Goal: Task Accomplishment & Management: Manage account settings

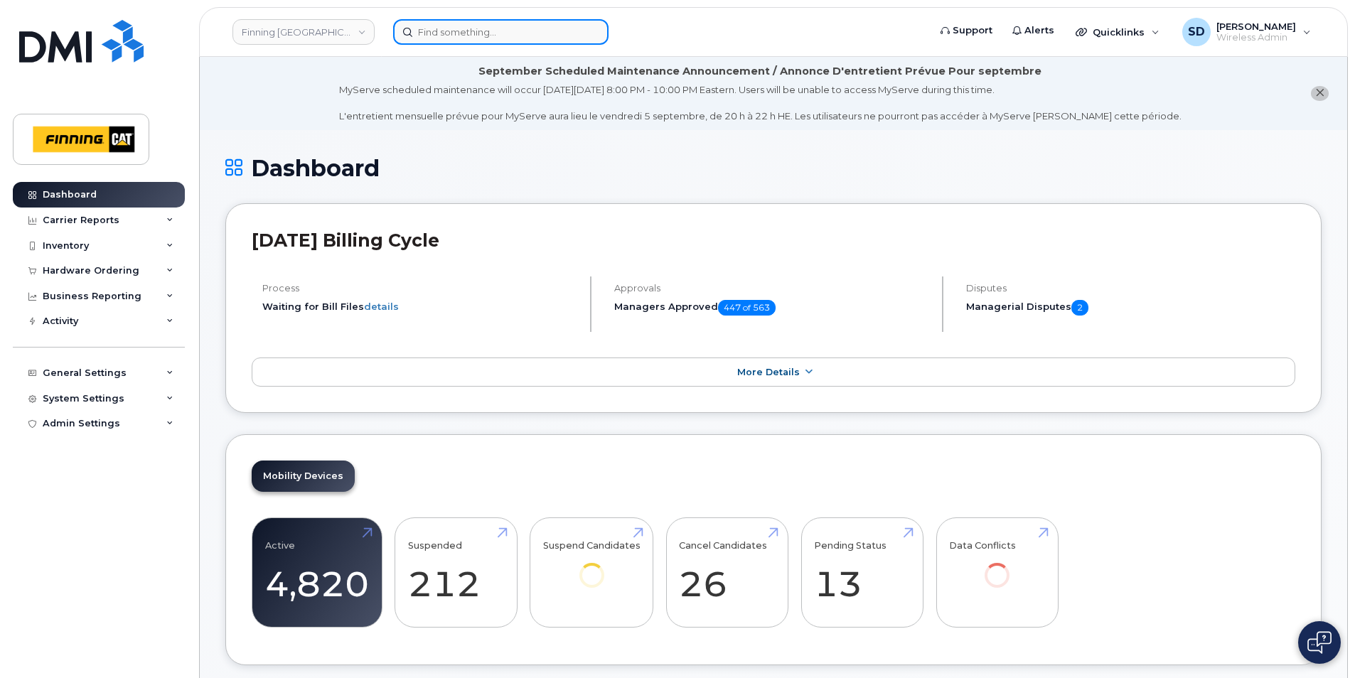
click at [460, 31] on input at bounding box center [500, 32] width 215 height 26
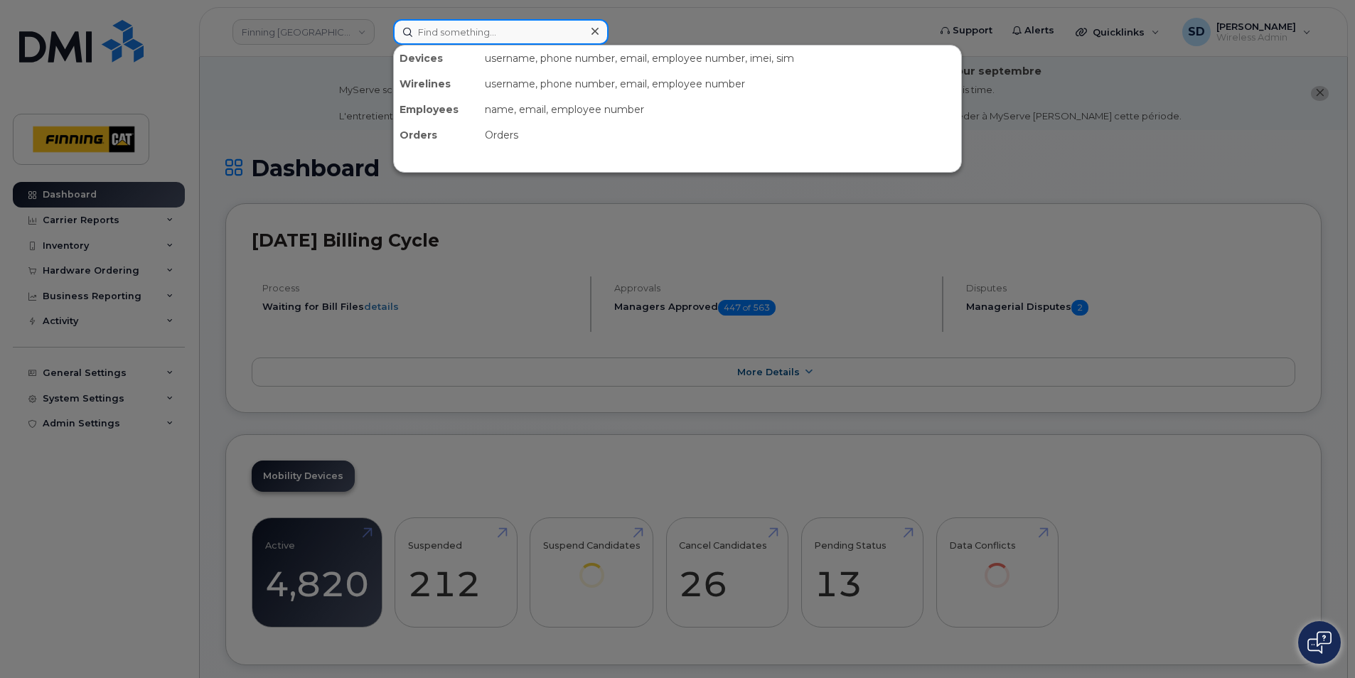
paste input "Tarik Hoceini"
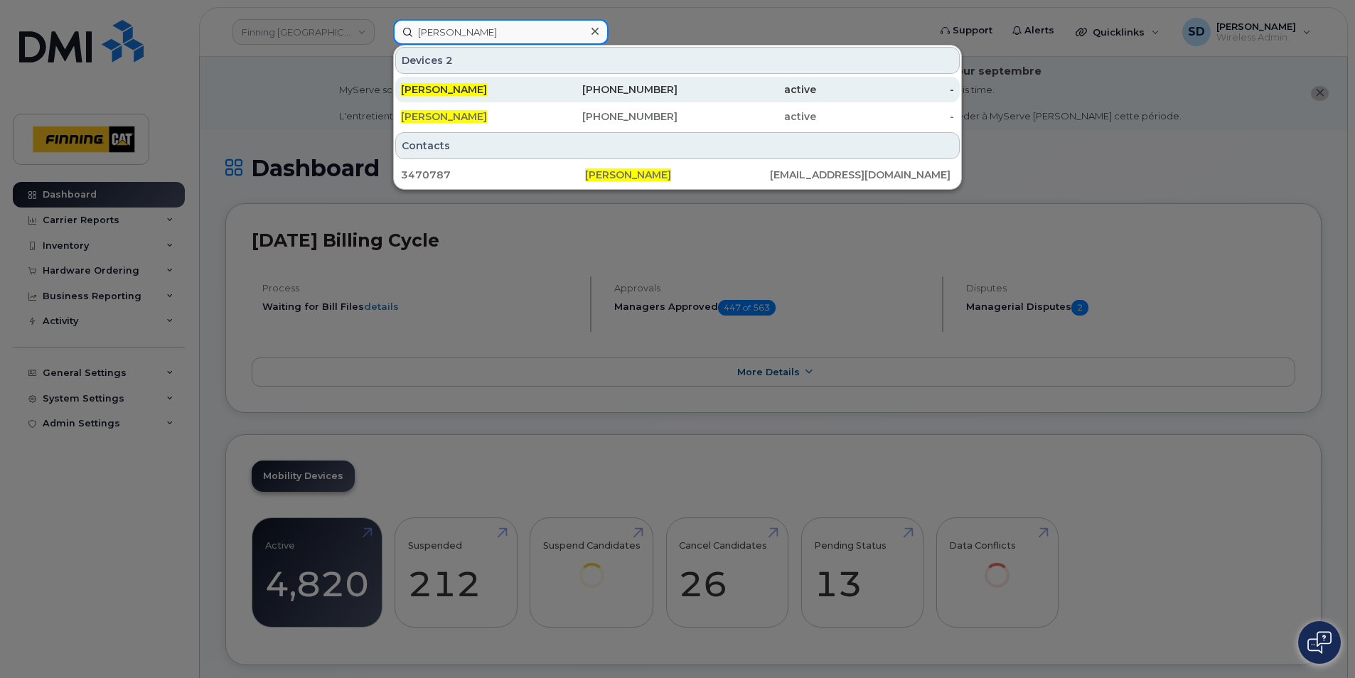
type input "Tarik Hoceini"
click at [444, 90] on span "Tarik Hoceini" at bounding box center [444, 89] width 86 height 13
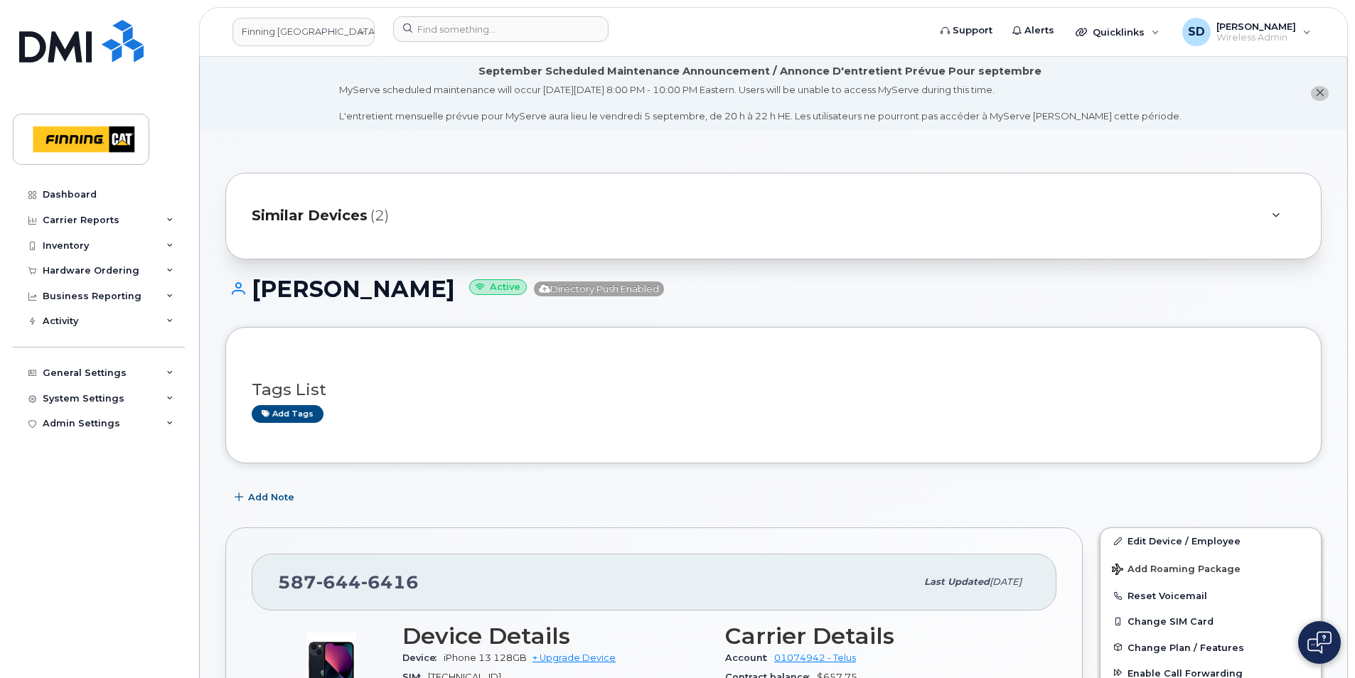
click at [337, 219] on span "Similar Devices" at bounding box center [310, 215] width 116 height 21
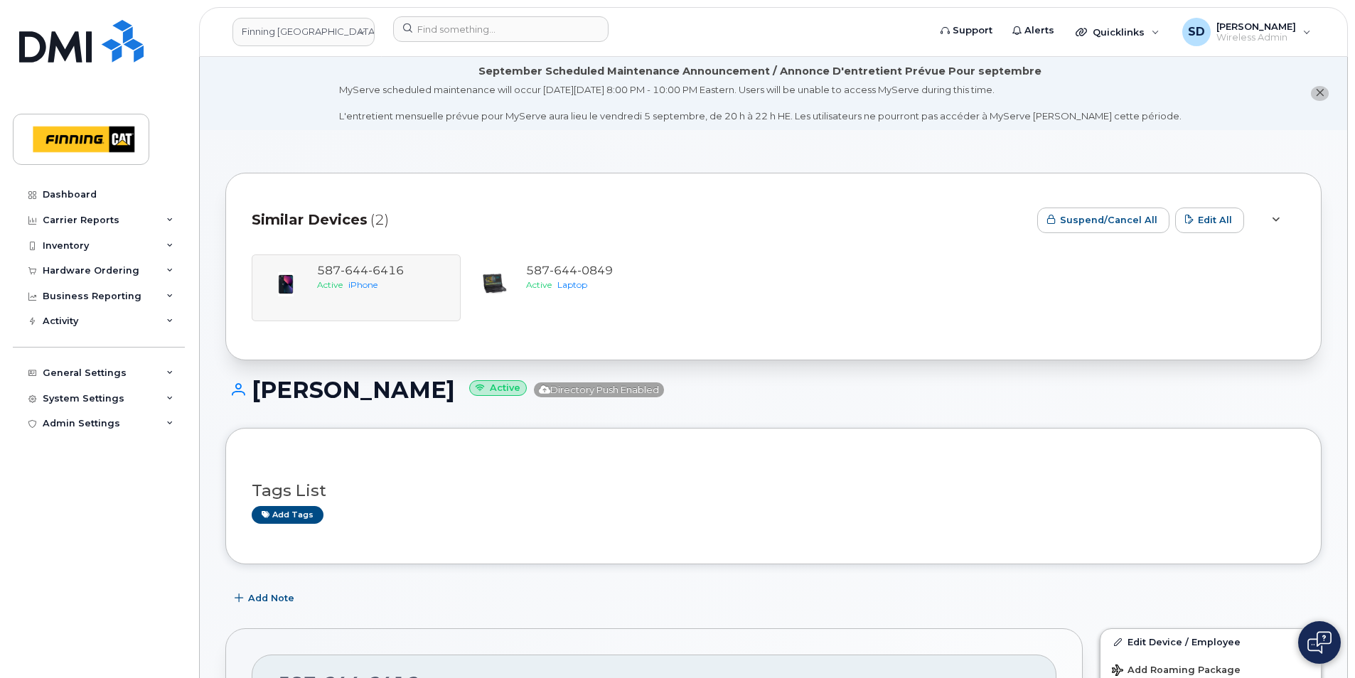
click at [810, 414] on div "Tarik Hoceini Active Directory Push Enabled" at bounding box center [773, 402] width 1096 height 50
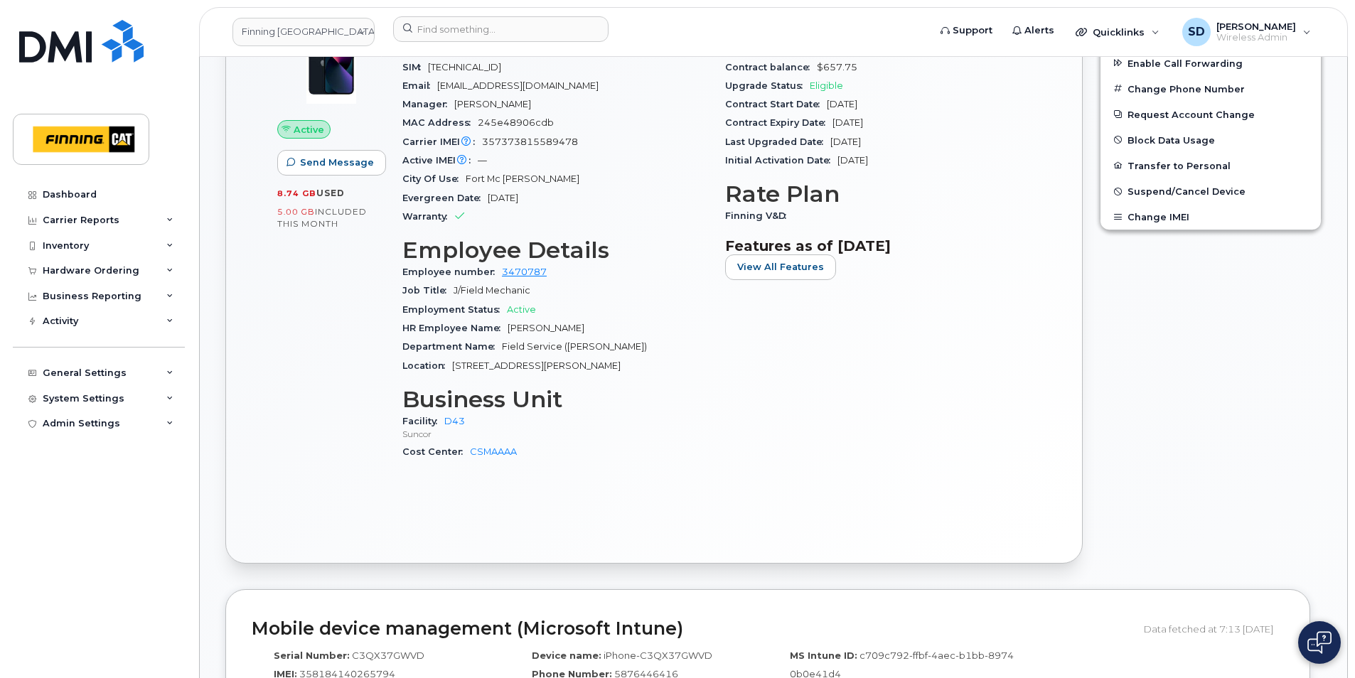
scroll to position [426, 0]
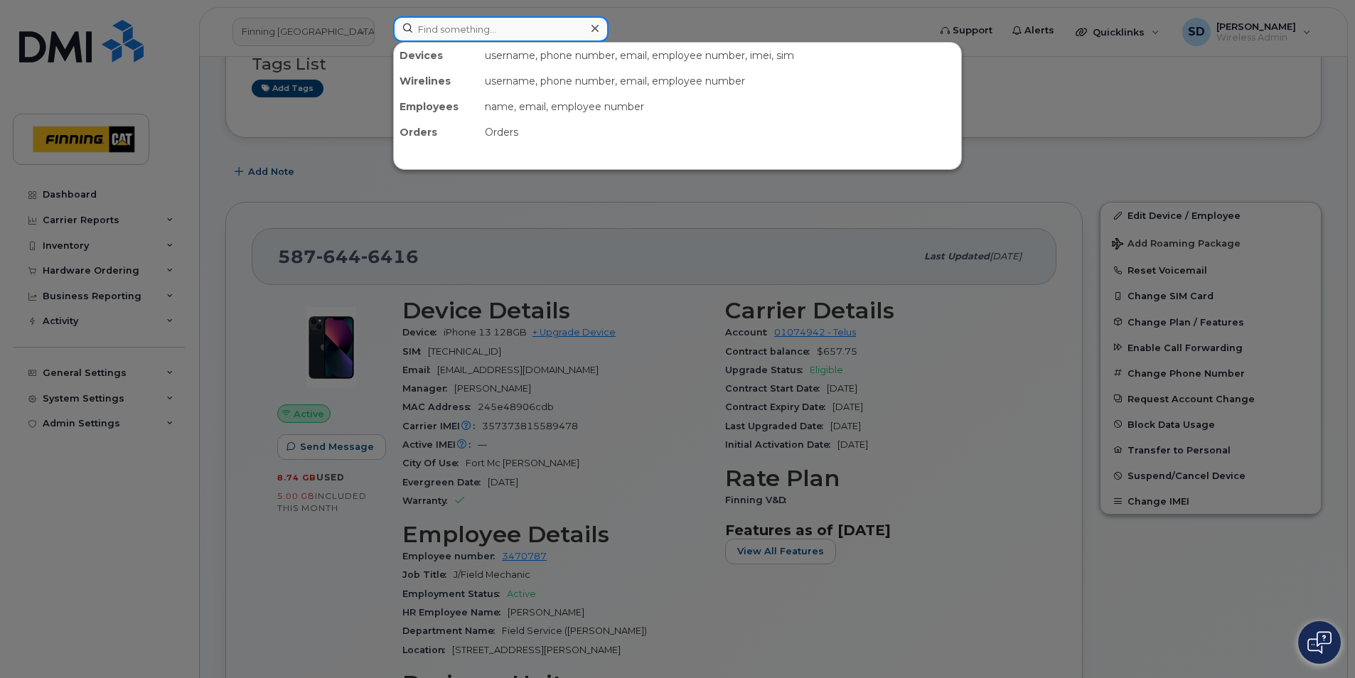
click at [435, 31] on input at bounding box center [500, 29] width 215 height 26
paste input "[PHONE_NUMBER]"
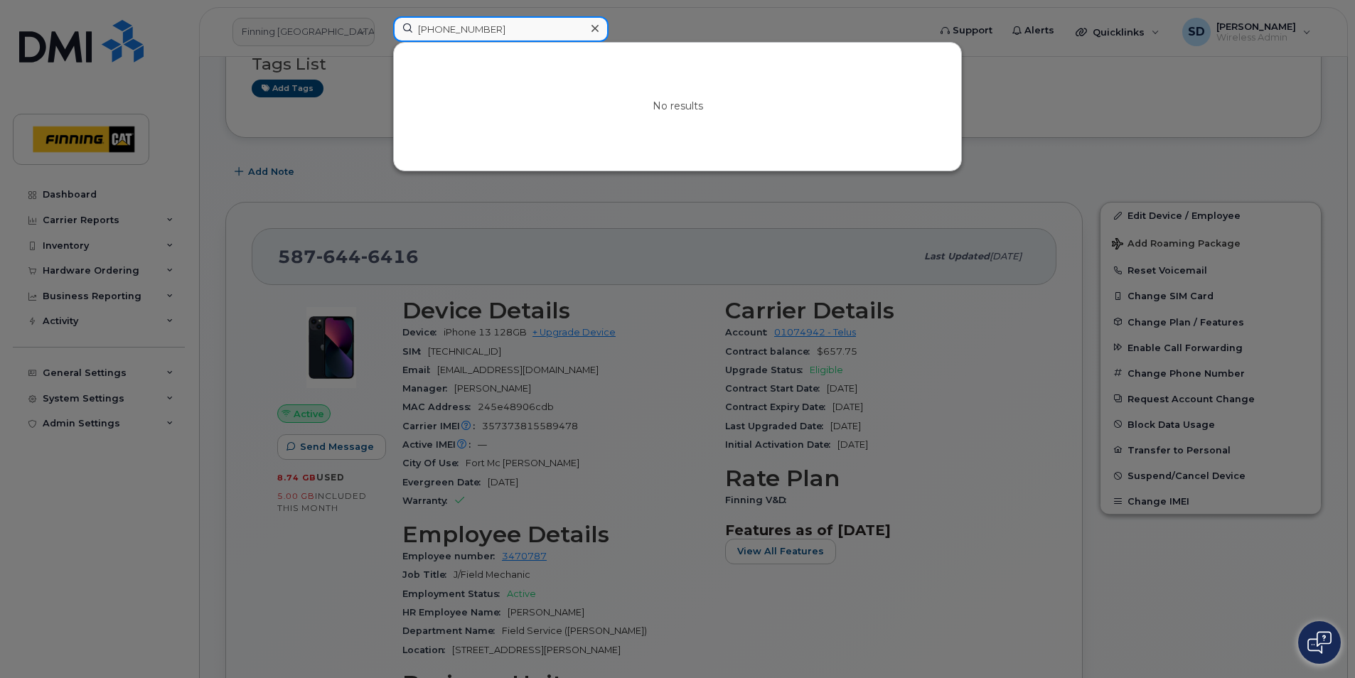
drag, startPoint x: 427, startPoint y: 31, endPoint x: 409, endPoint y: 26, distance: 18.3
click at [409, 26] on input "+15875988616" at bounding box center [500, 29] width 215 height 26
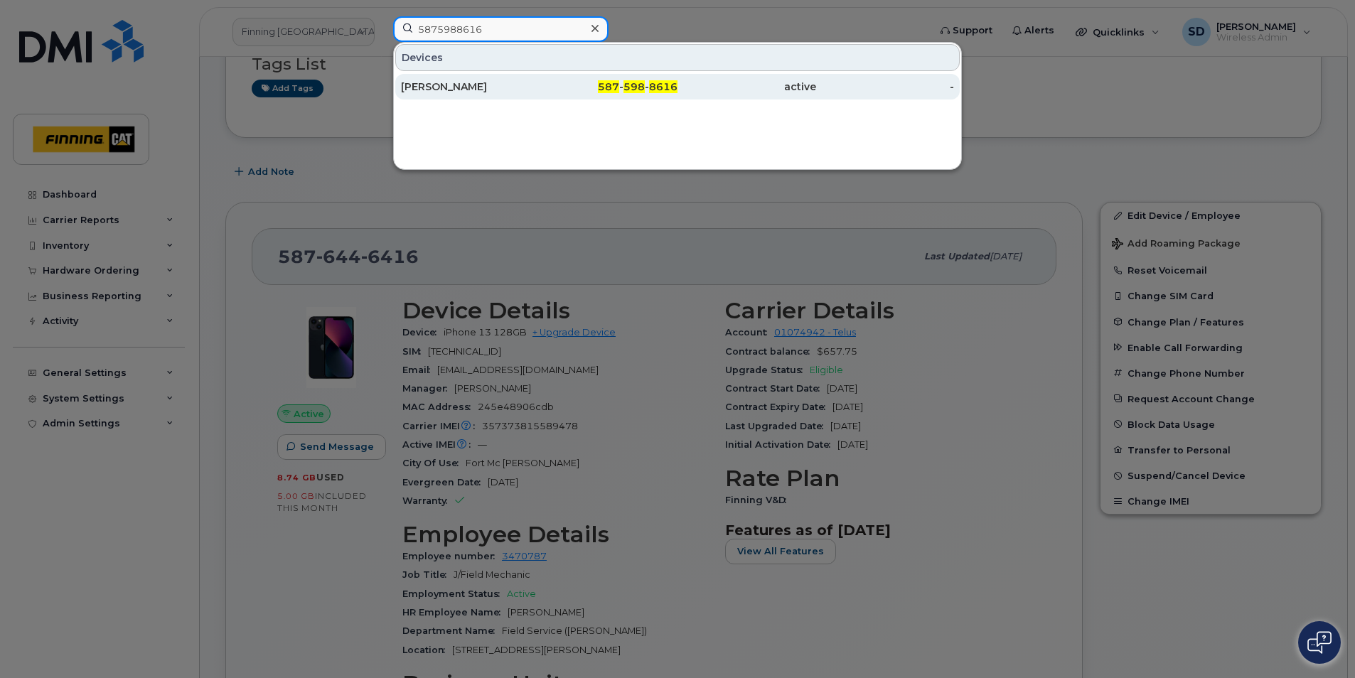
type input "5875988616"
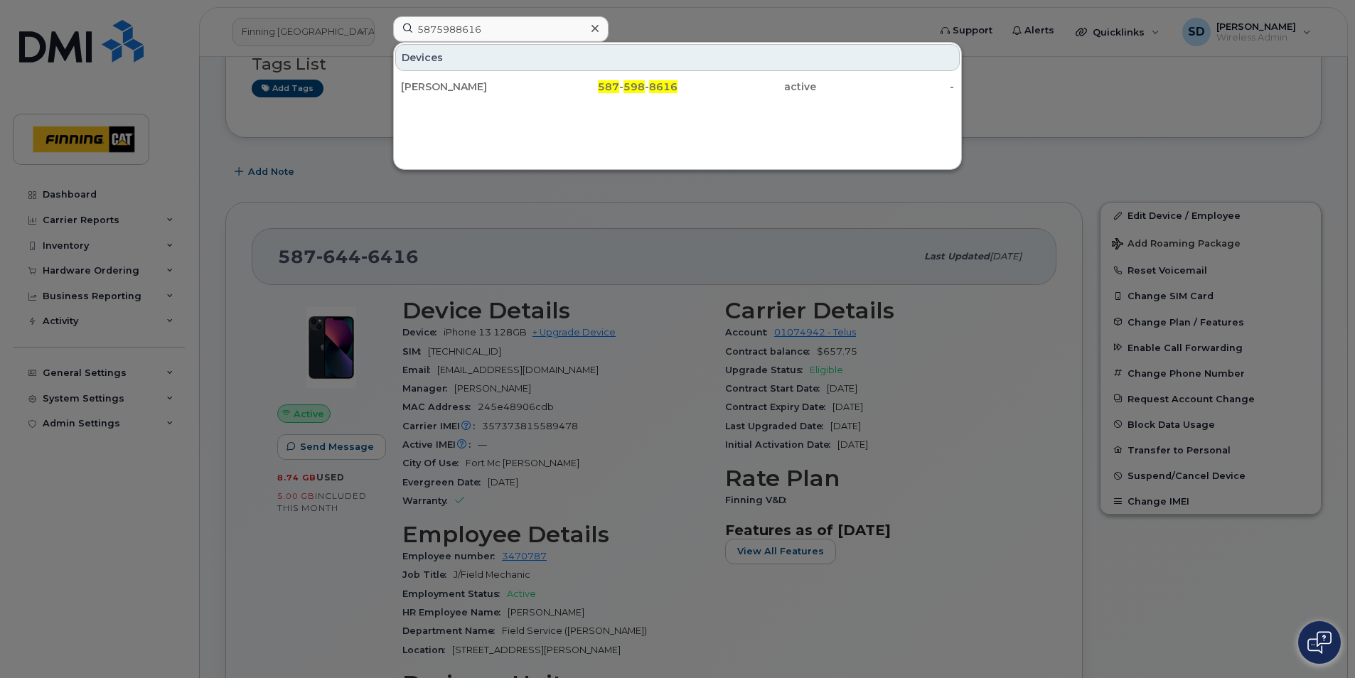
drag, startPoint x: 444, startPoint y: 83, endPoint x: 1081, endPoint y: 273, distance: 665.3
click at [444, 83] on div "Brent Lowen" at bounding box center [470, 87] width 139 height 14
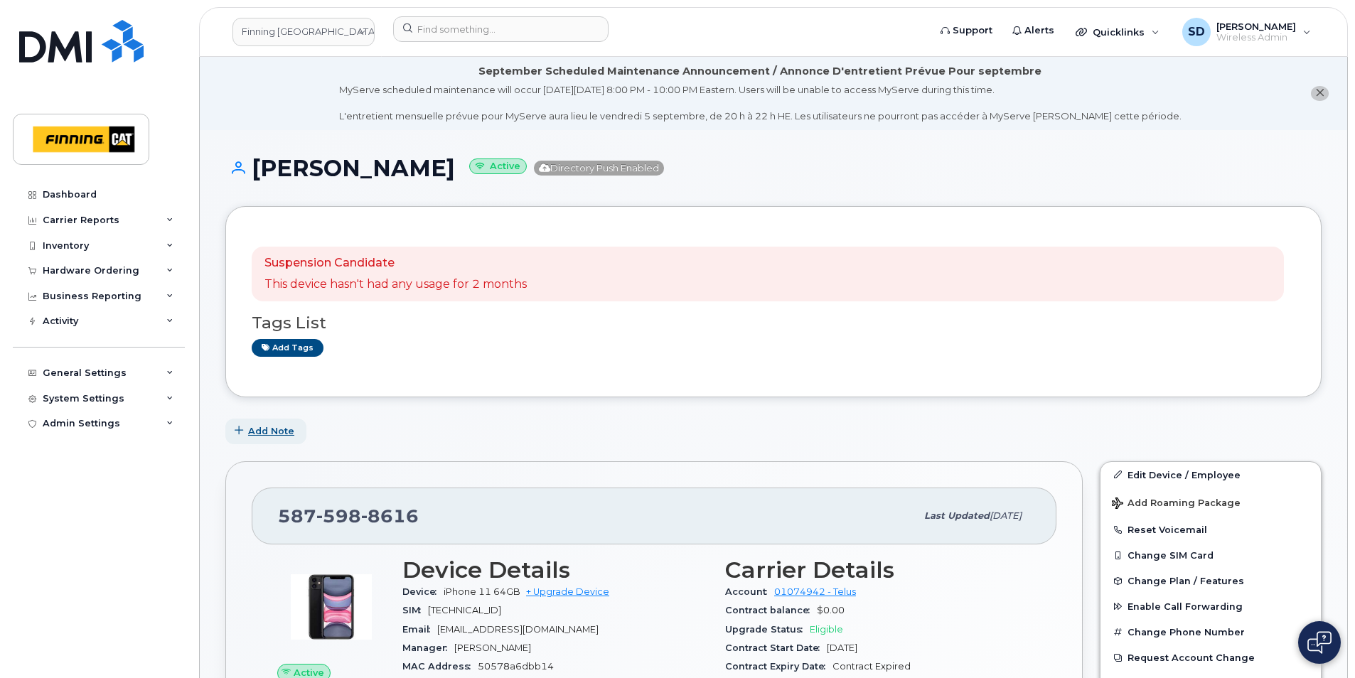
click at [277, 430] on span "Add Note" at bounding box center [271, 431] width 46 height 14
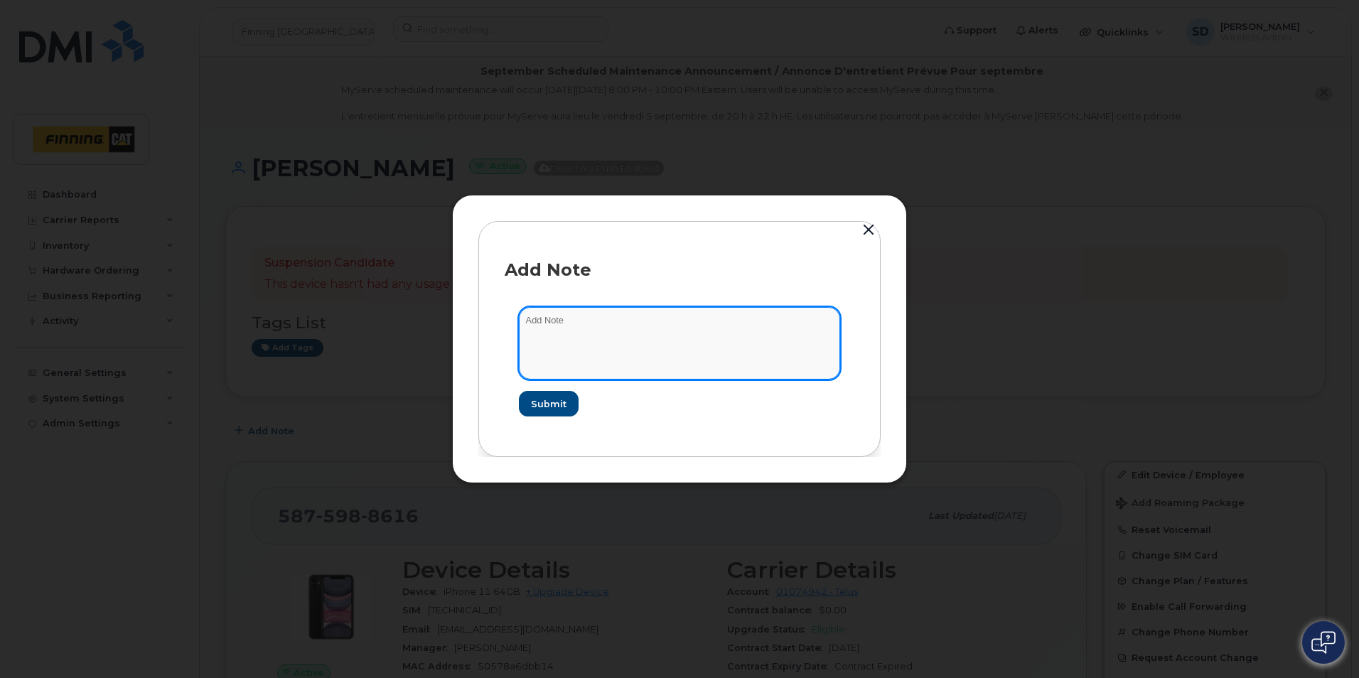
click at [536, 325] on textarea at bounding box center [679, 343] width 321 height 73
paste textarea "SCTASK0819394"
click at [671, 321] on textarea "SCTASK0819394 - Self return" at bounding box center [679, 343] width 321 height 73
type textarea "SCTASK0819394 - Self return ticket"
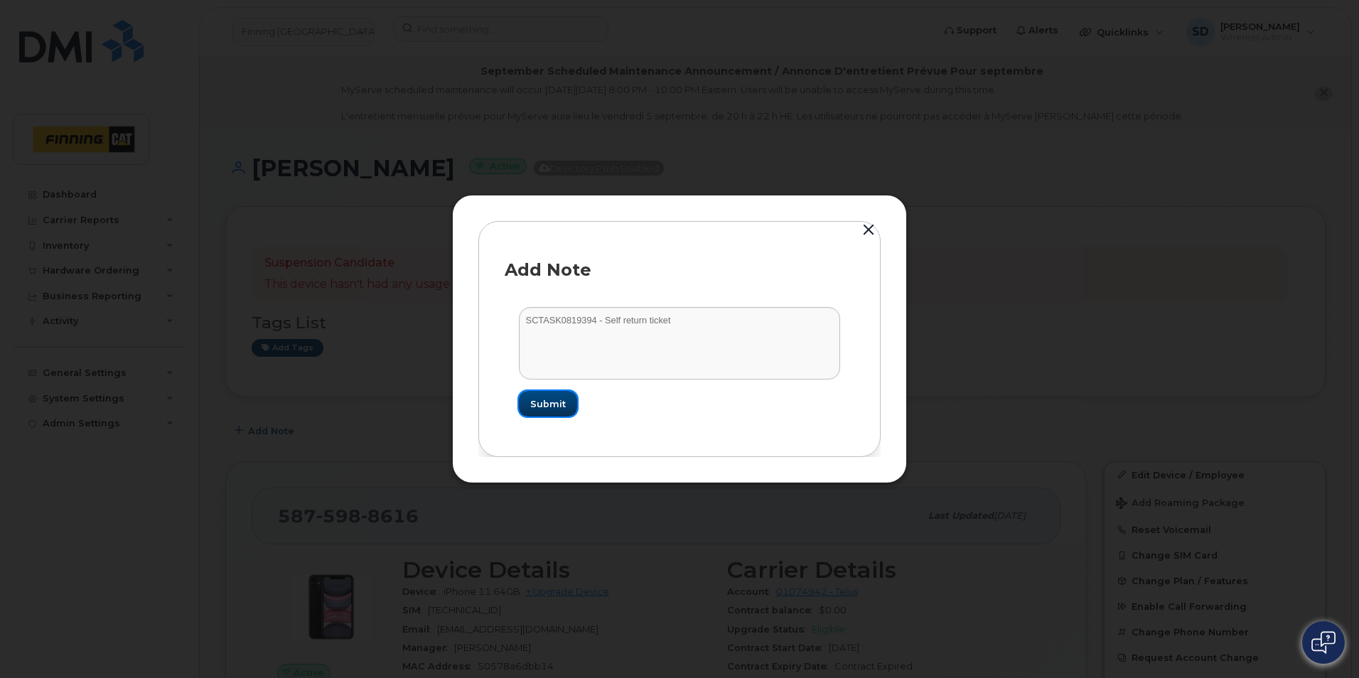
click at [552, 411] on button "Submit" at bounding box center [548, 404] width 58 height 26
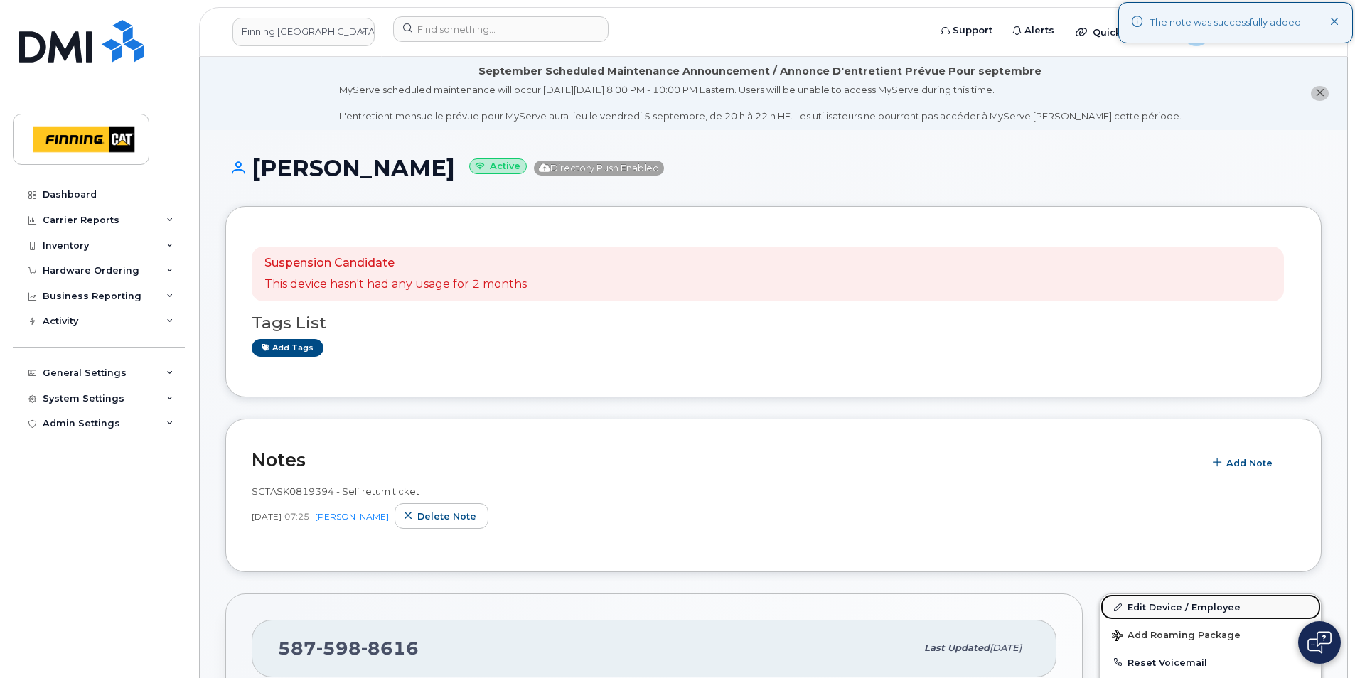
click at [1142, 608] on link "Edit Device / Employee" at bounding box center [1210, 607] width 220 height 26
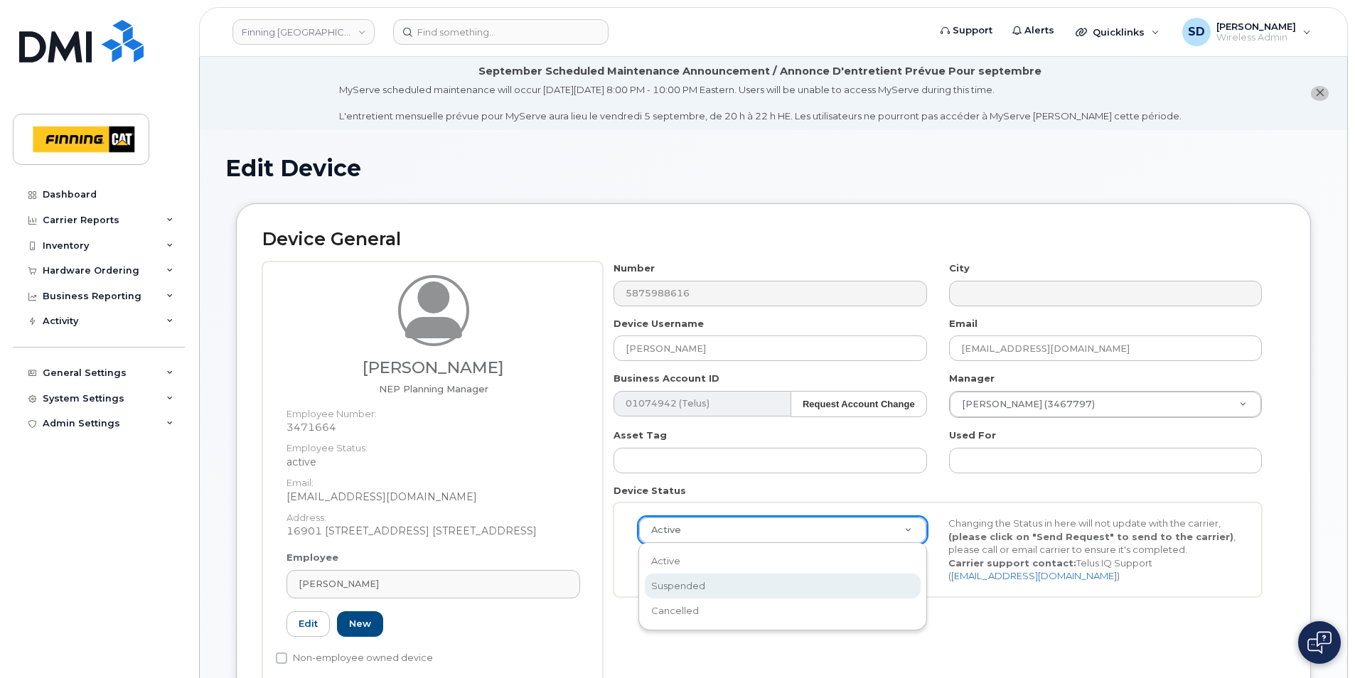
select select "suspended"
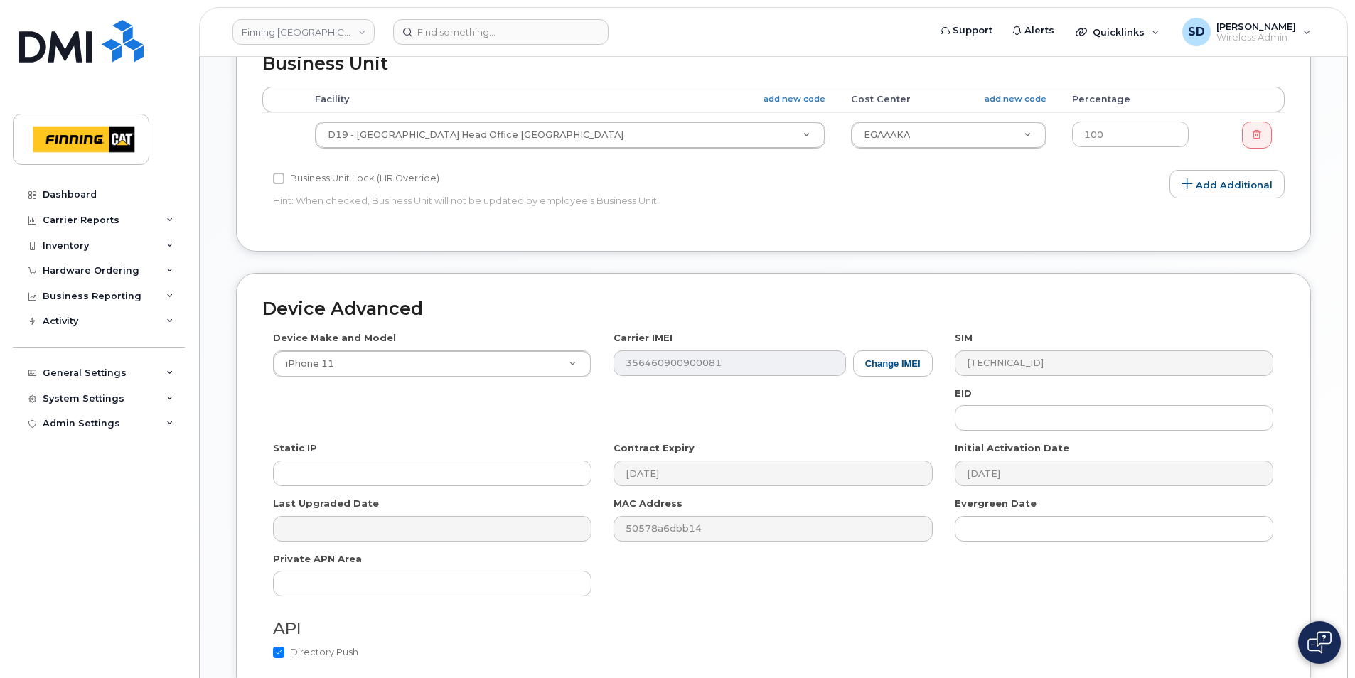
scroll to position [846, 0]
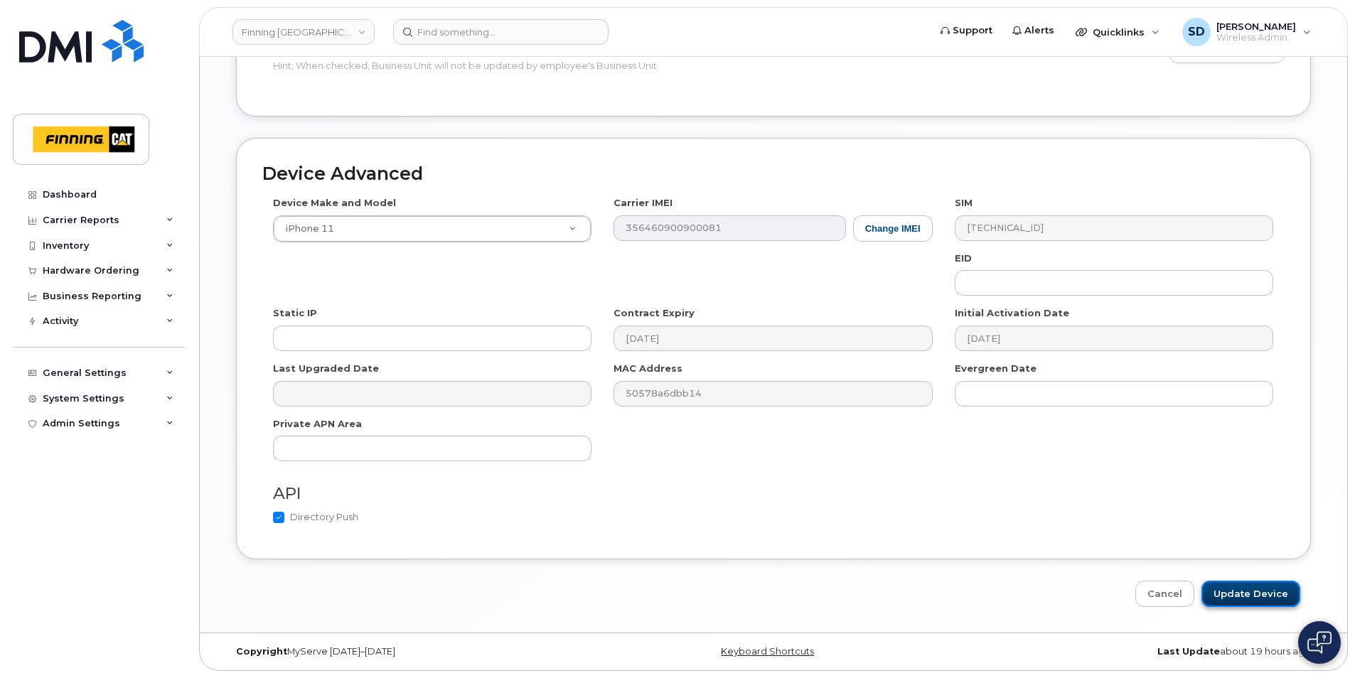
click at [1255, 589] on input "Update Device" at bounding box center [1250, 594] width 99 height 26
type input "Saving..."
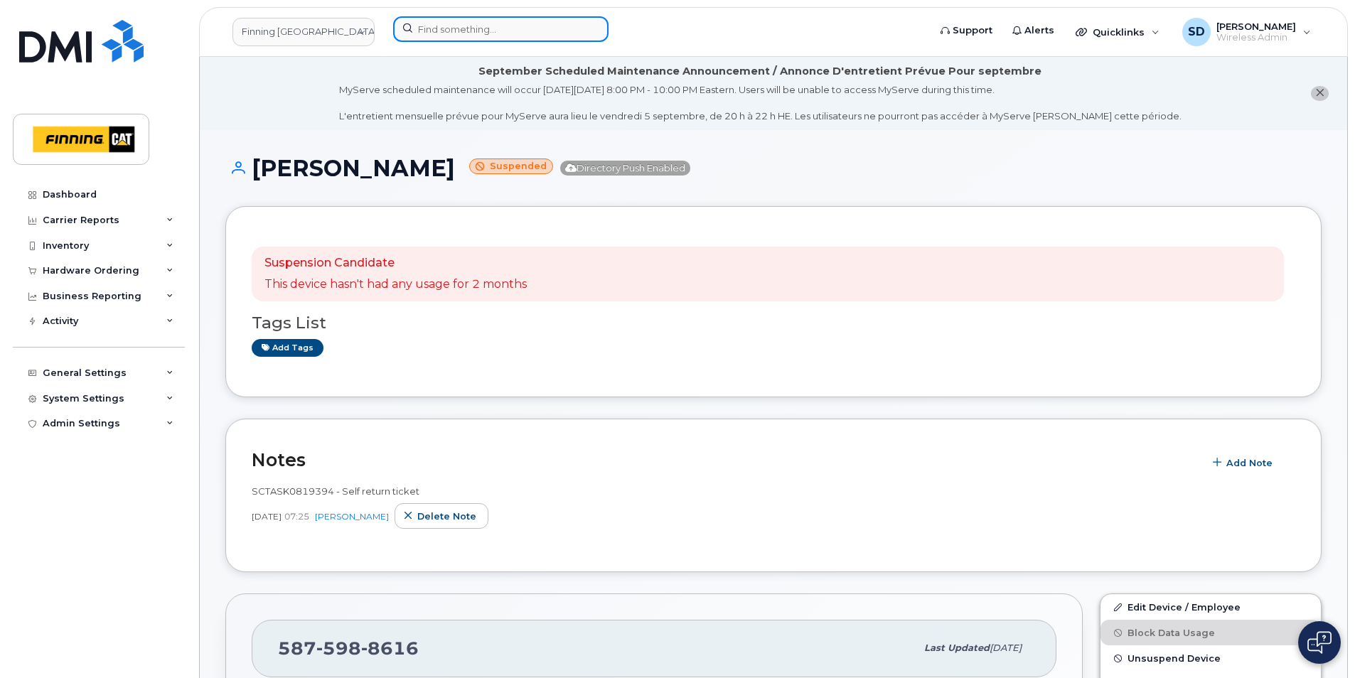
click at [450, 31] on input at bounding box center [500, 29] width 215 height 26
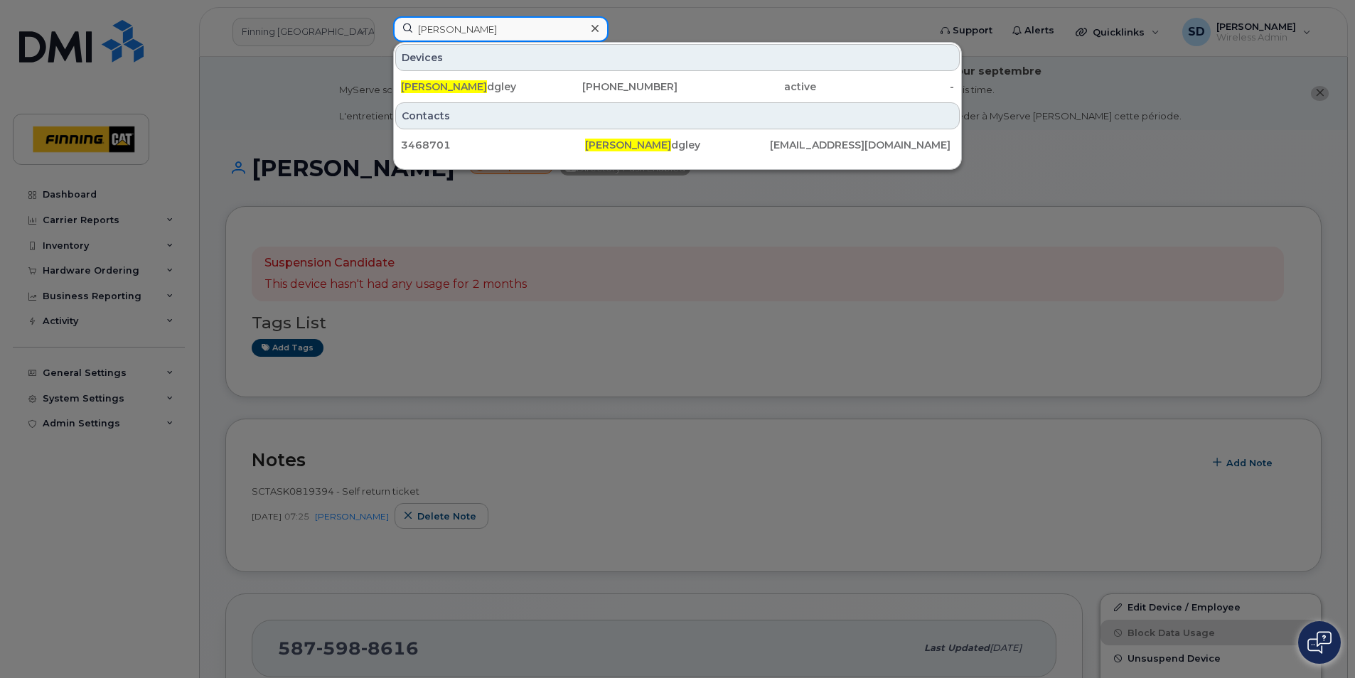
type input "Mike Fra"
click at [446, 87] on div "Mike Fra dgley" at bounding box center [470, 87] width 139 height 14
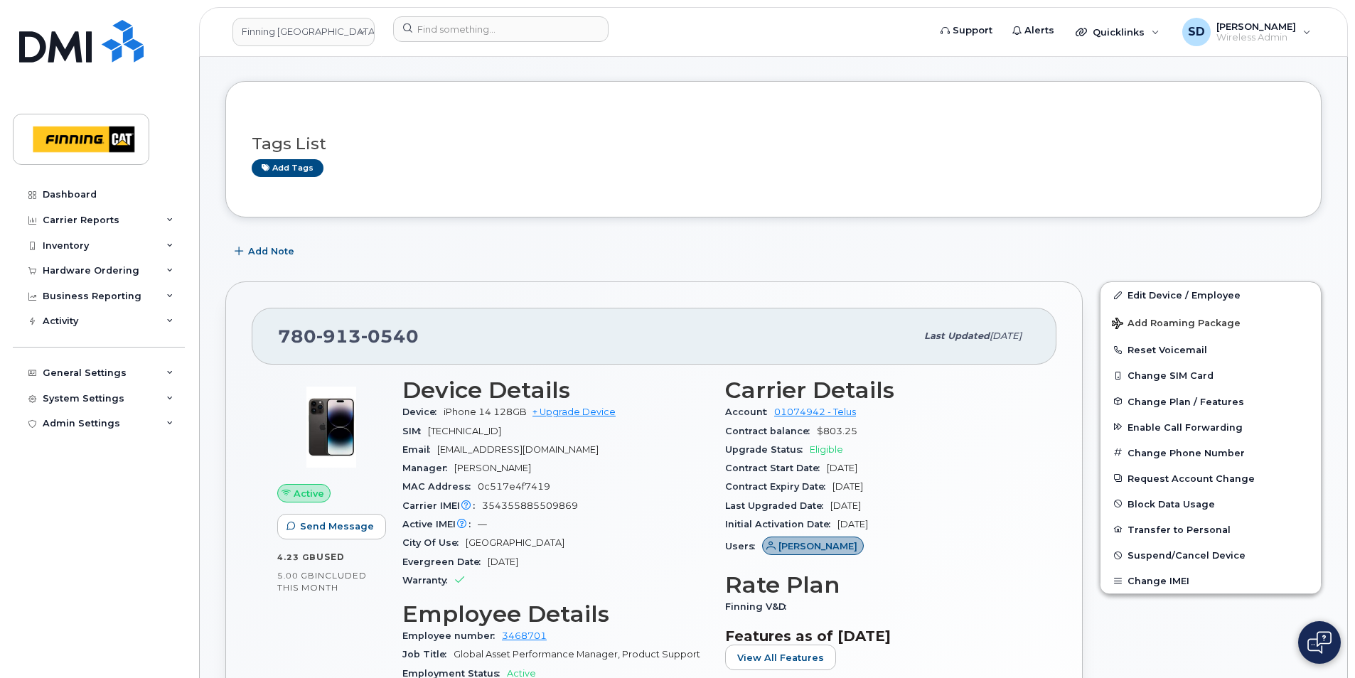
scroll to position [71, 0]
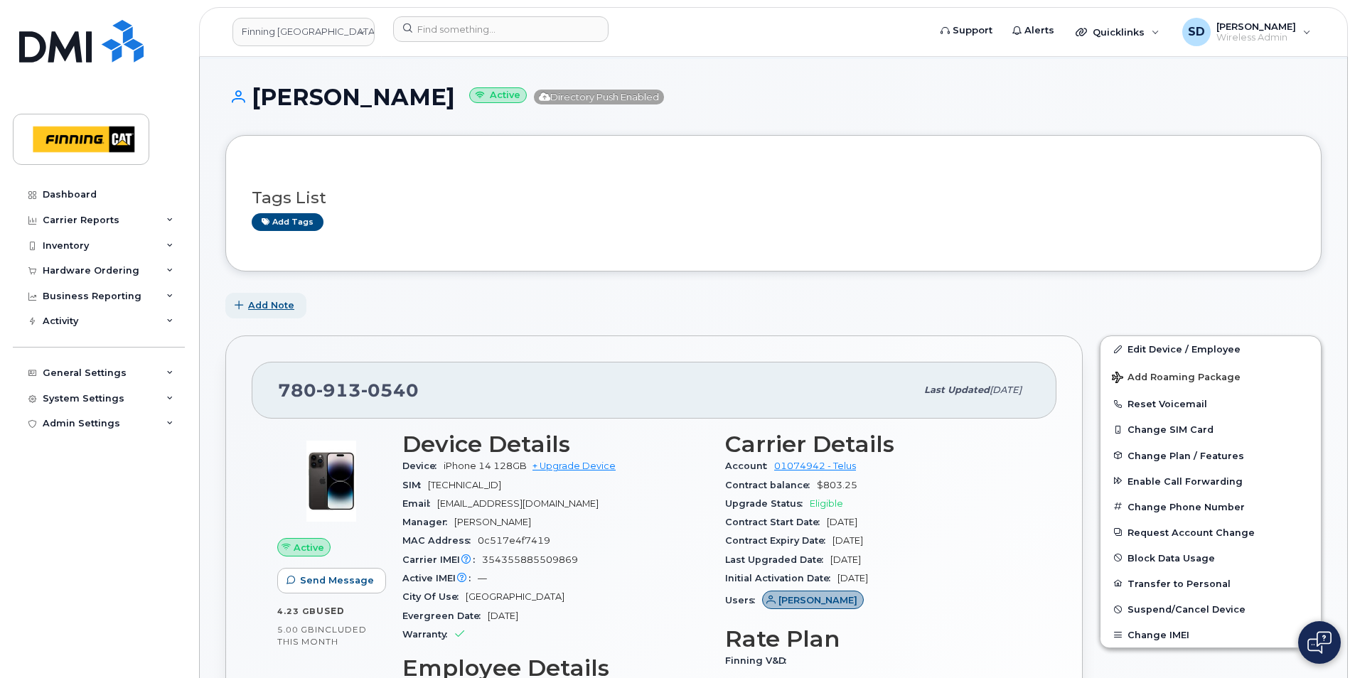
click at [267, 305] on span "Add Note" at bounding box center [271, 306] width 46 height 14
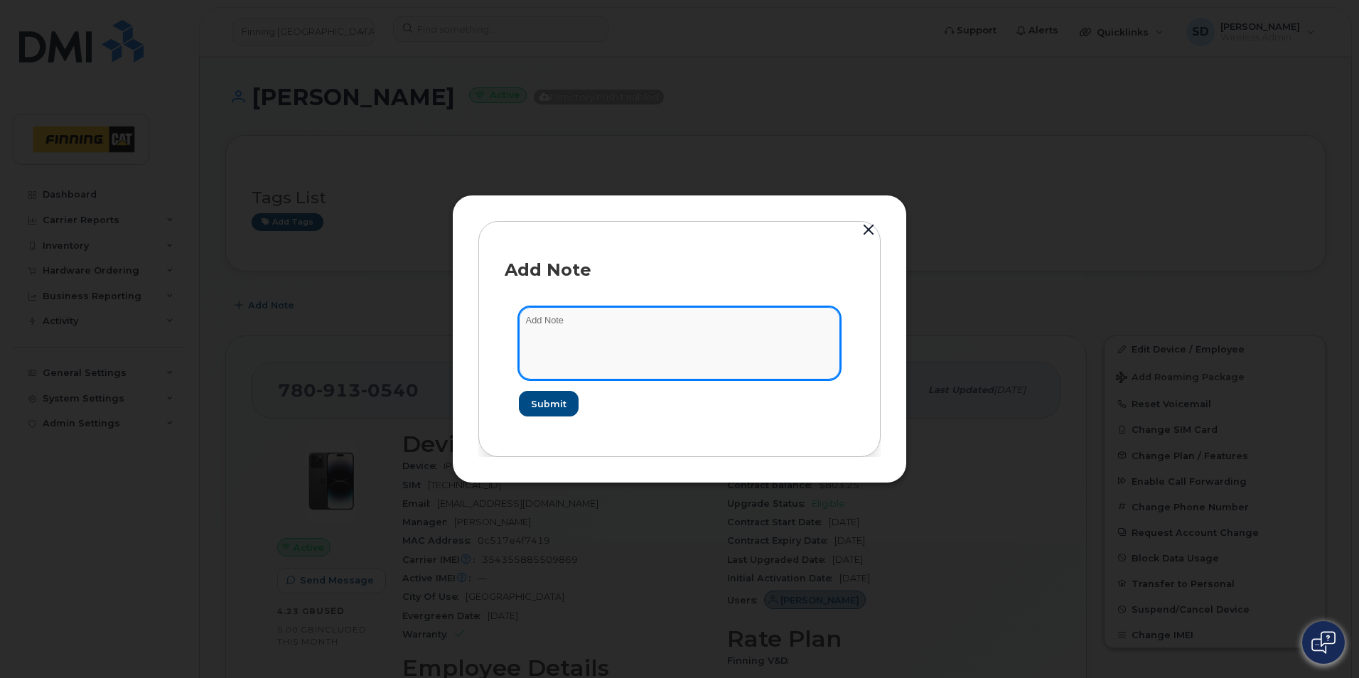
click at [581, 323] on textarea at bounding box center [679, 343] width 321 height 73
paste textarea "SCTASK0821032"
type textarea "SCTASK0821032 - Self Return"
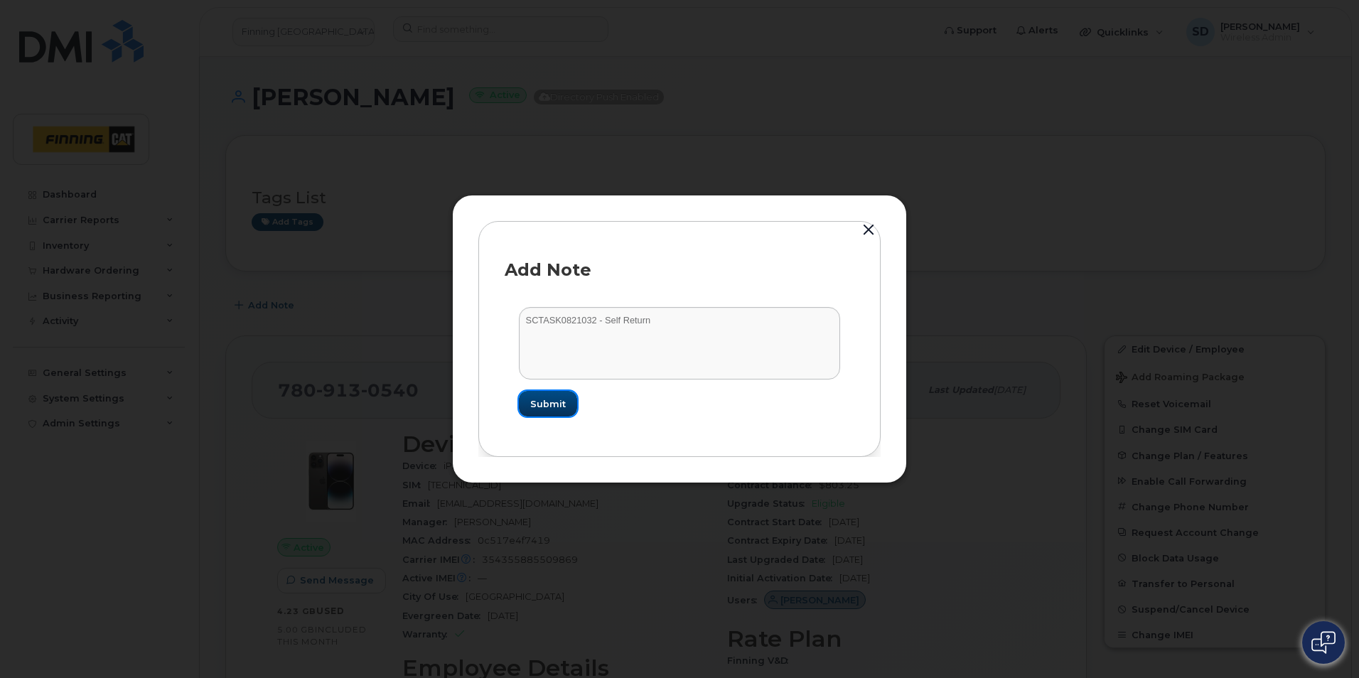
click at [547, 402] on span "Submit" at bounding box center [548, 404] width 36 height 14
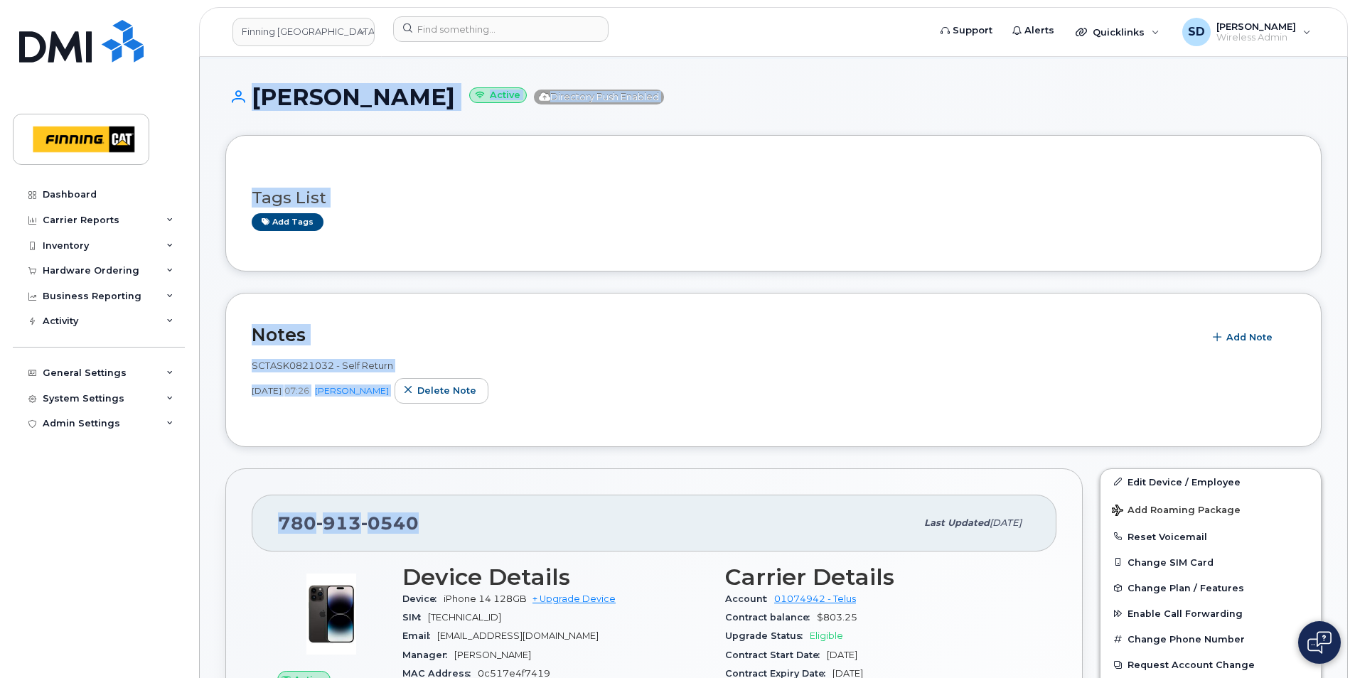
drag, startPoint x: 320, startPoint y: 527, endPoint x: 203, endPoint y: 522, distance: 116.7
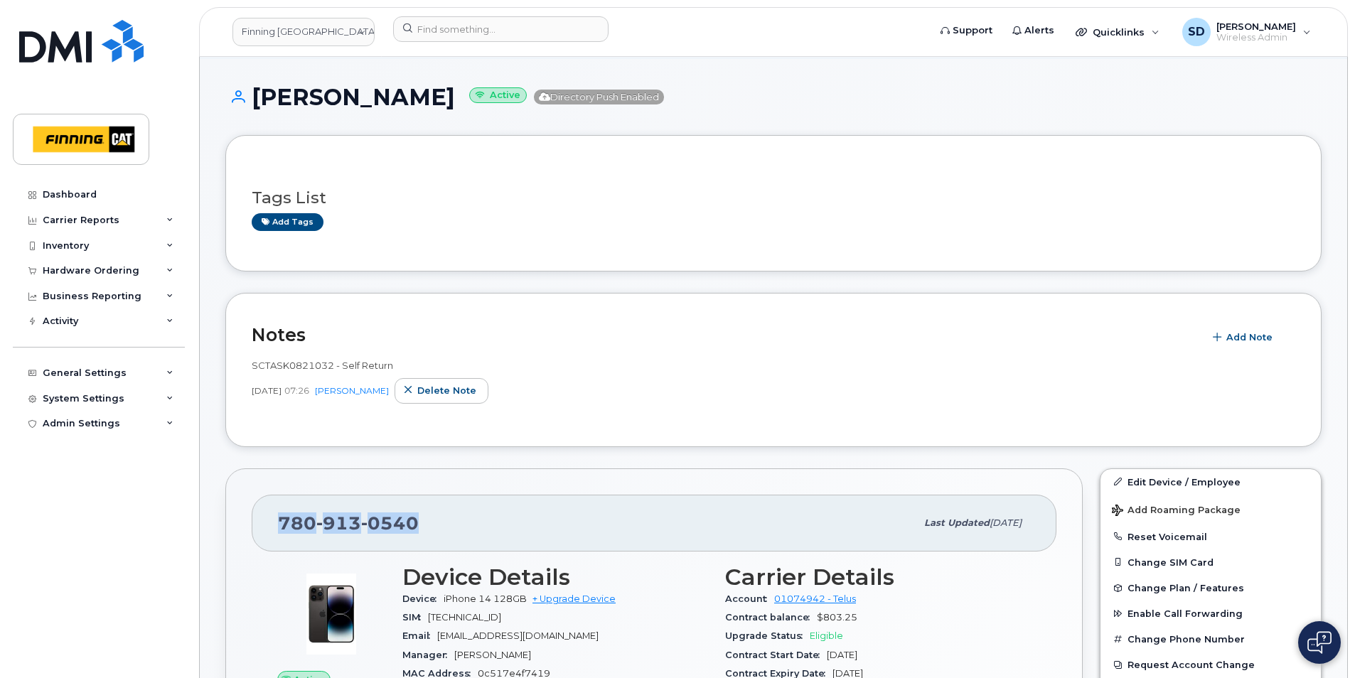
click at [465, 530] on div "780 913 0540" at bounding box center [597, 523] width 638 height 30
copy span "780 913 0540"
click at [1170, 475] on link "Edit Device / Employee" at bounding box center [1210, 482] width 220 height 26
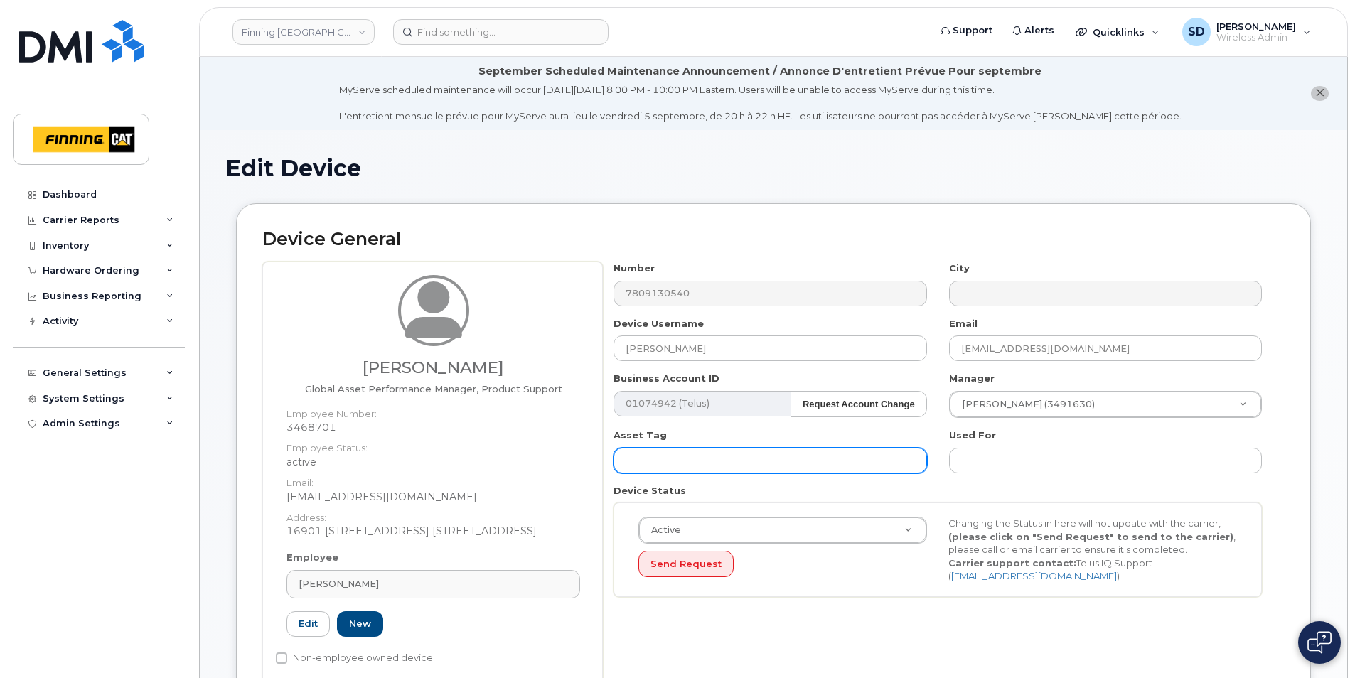
click at [657, 452] on input "text" at bounding box center [769, 461] width 313 height 26
paste input "HKQRL04GQ3"
type input "HKQRL04GQ3"
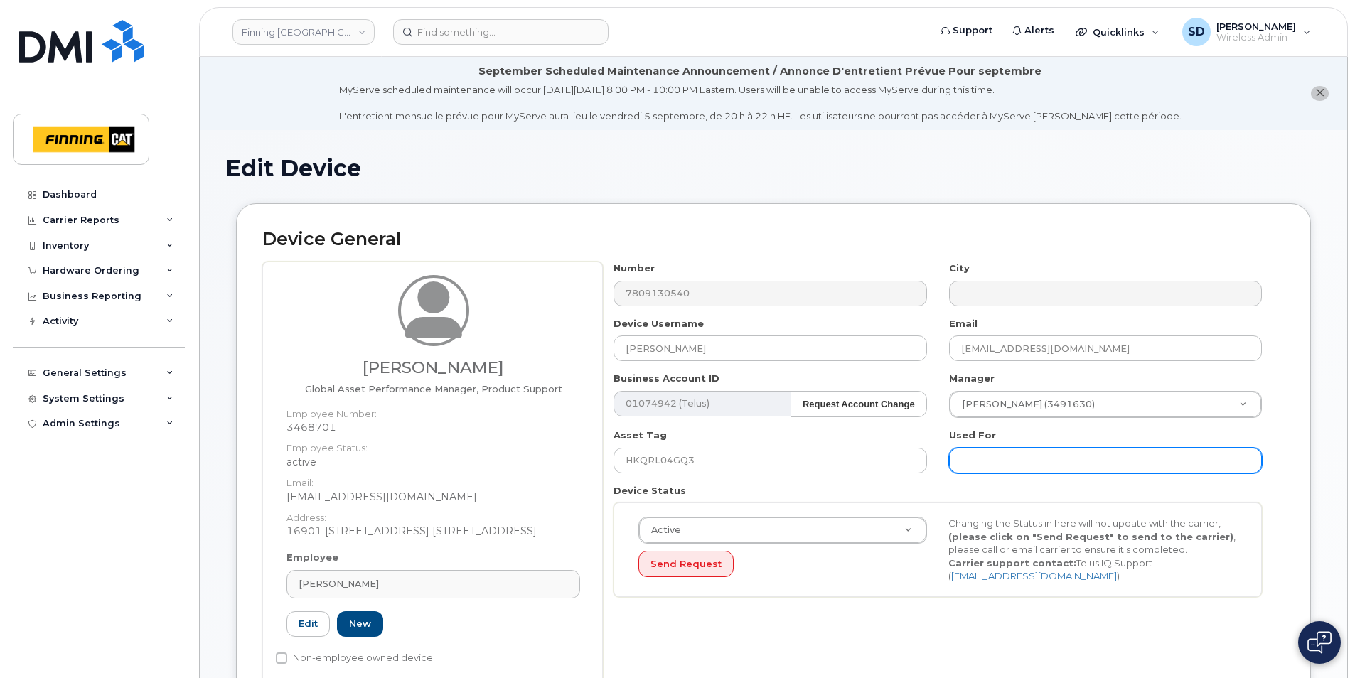
click at [1035, 462] on input "text" at bounding box center [1105, 461] width 313 height 26
paste input "HKQRL04GQ3"
type input "HKQRL04GQ3"
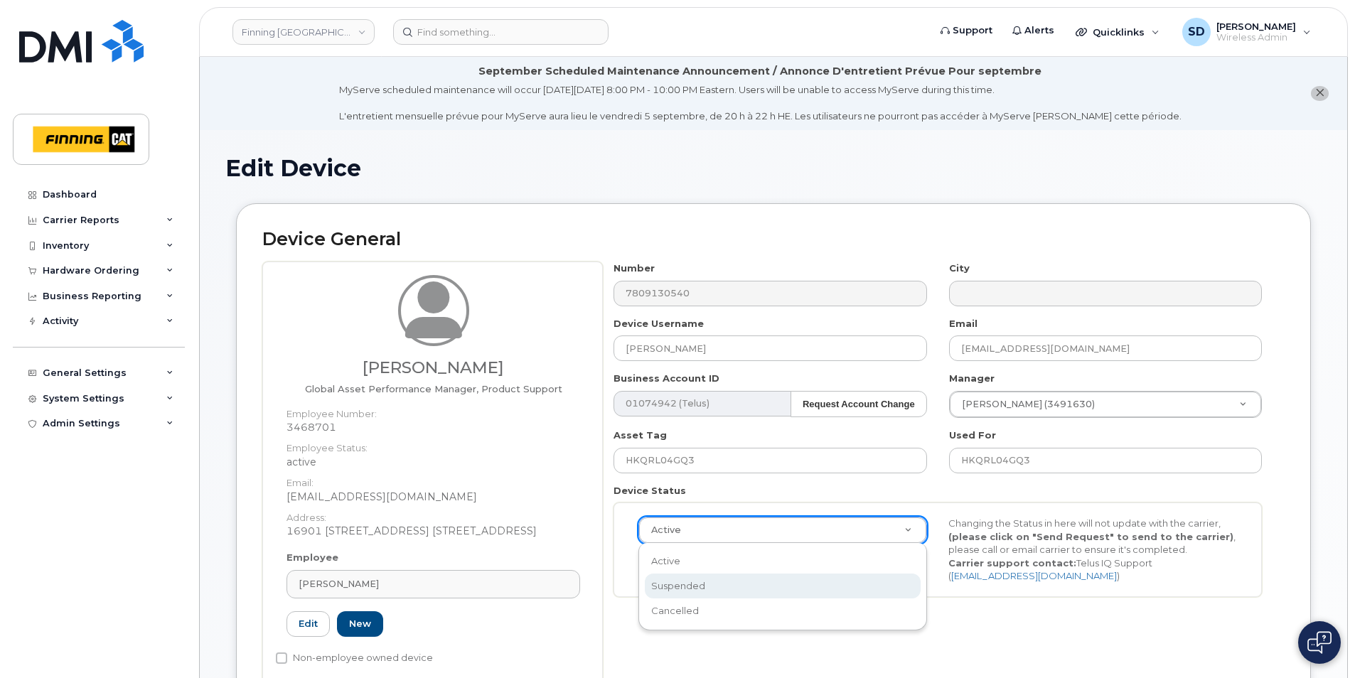
select select "suspended"
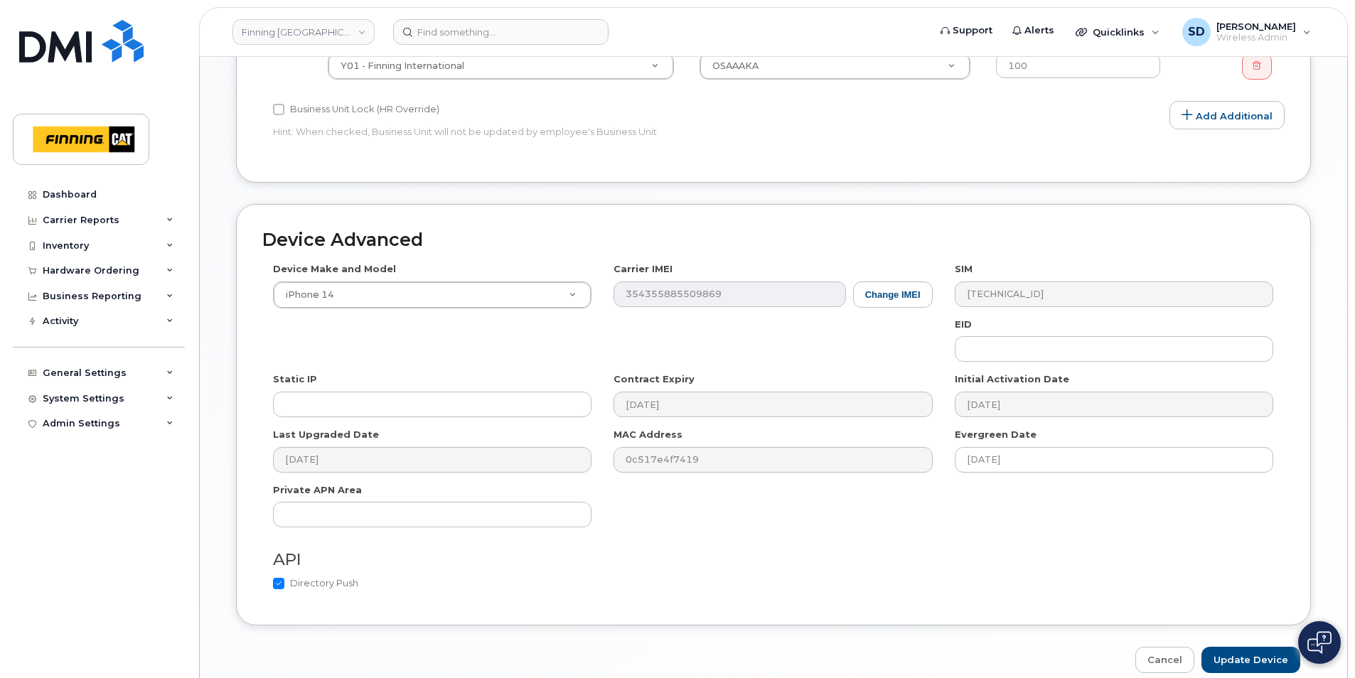
scroll to position [846, 0]
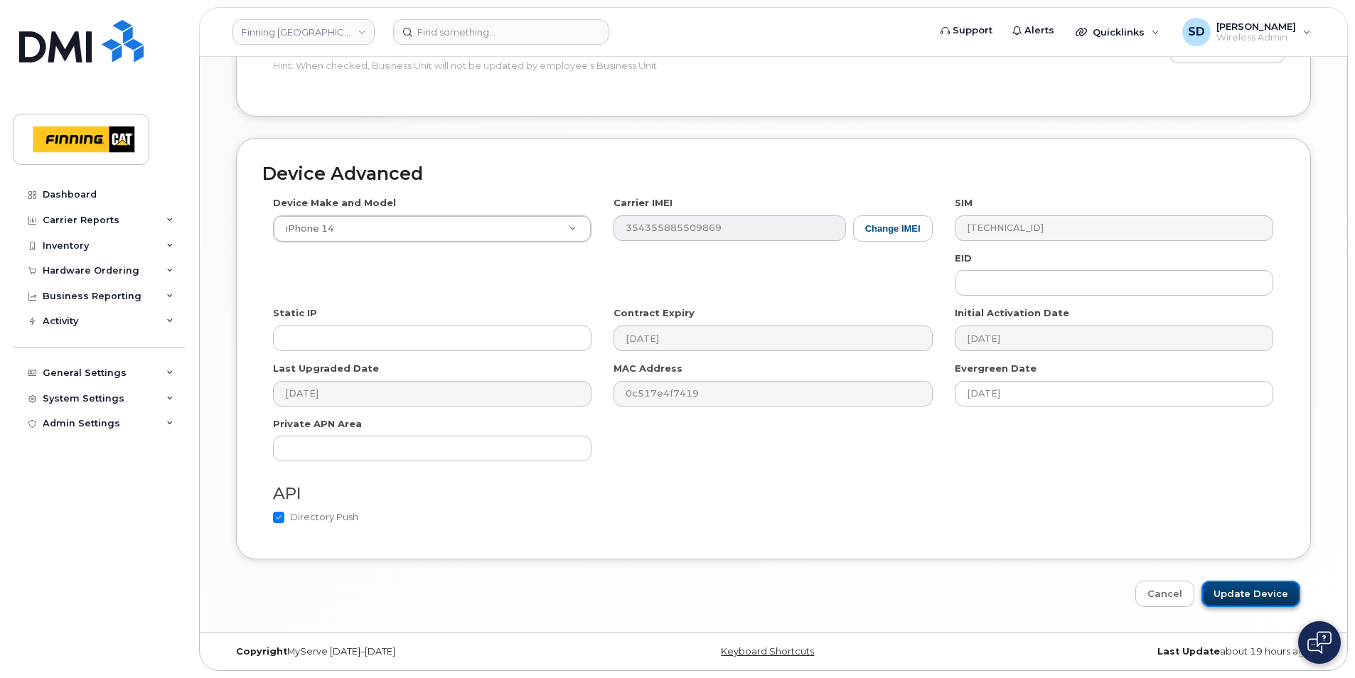
click at [1230, 583] on input "Update Device" at bounding box center [1250, 594] width 99 height 26
type input "Saving..."
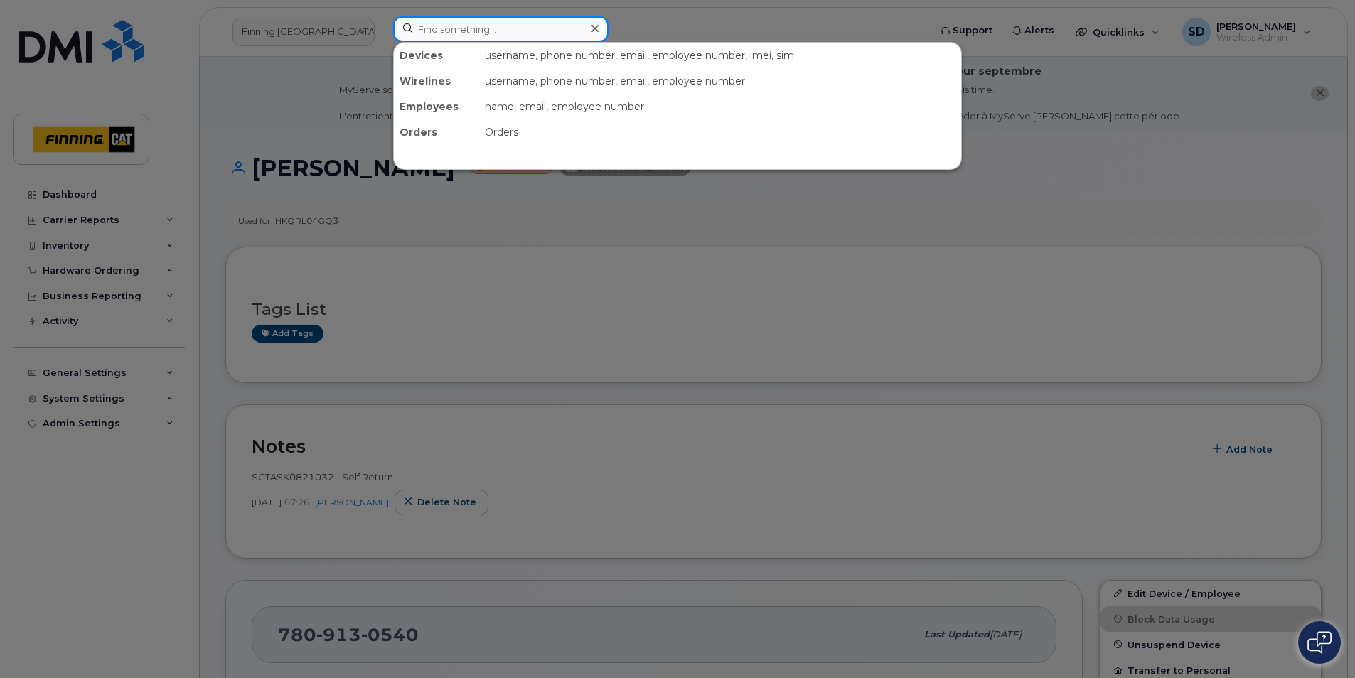
click at [444, 27] on input at bounding box center [500, 29] width 215 height 26
paste input "+15876455808"
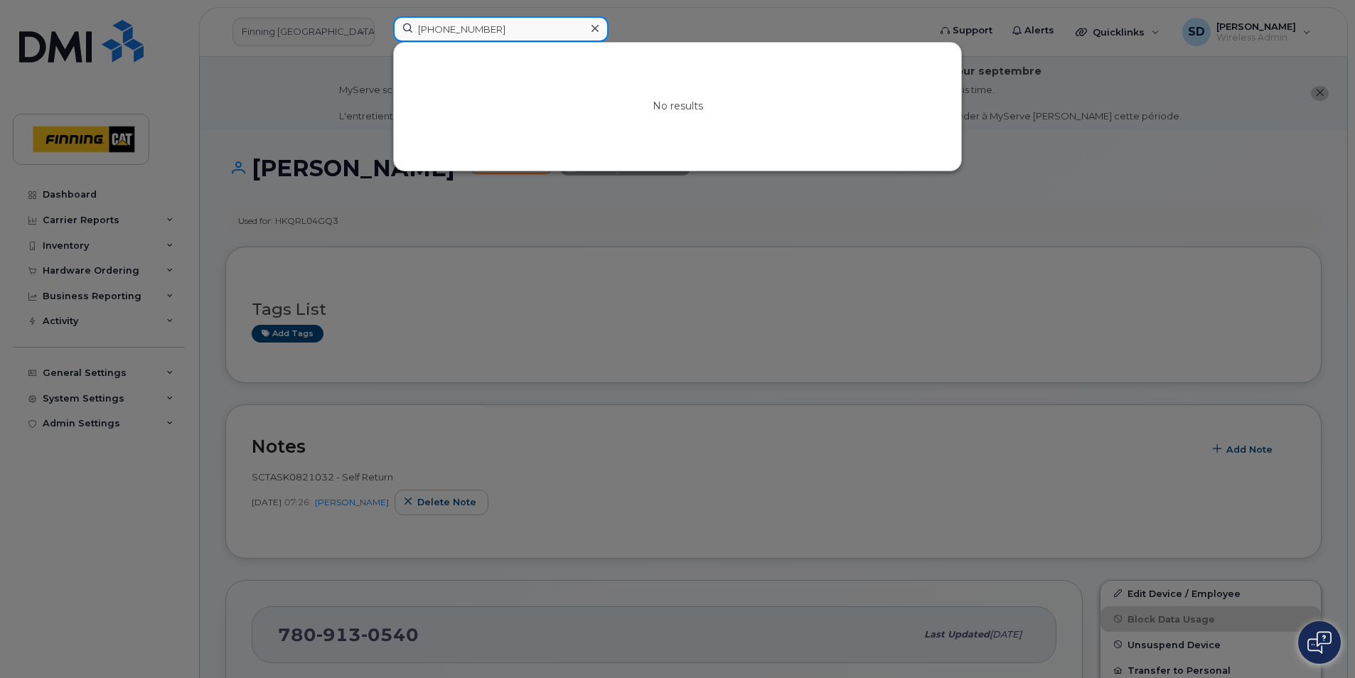
drag, startPoint x: 427, startPoint y: 28, endPoint x: 406, endPoint y: 22, distance: 22.3
click at [404, 23] on input "+15876455808" at bounding box center [500, 29] width 215 height 26
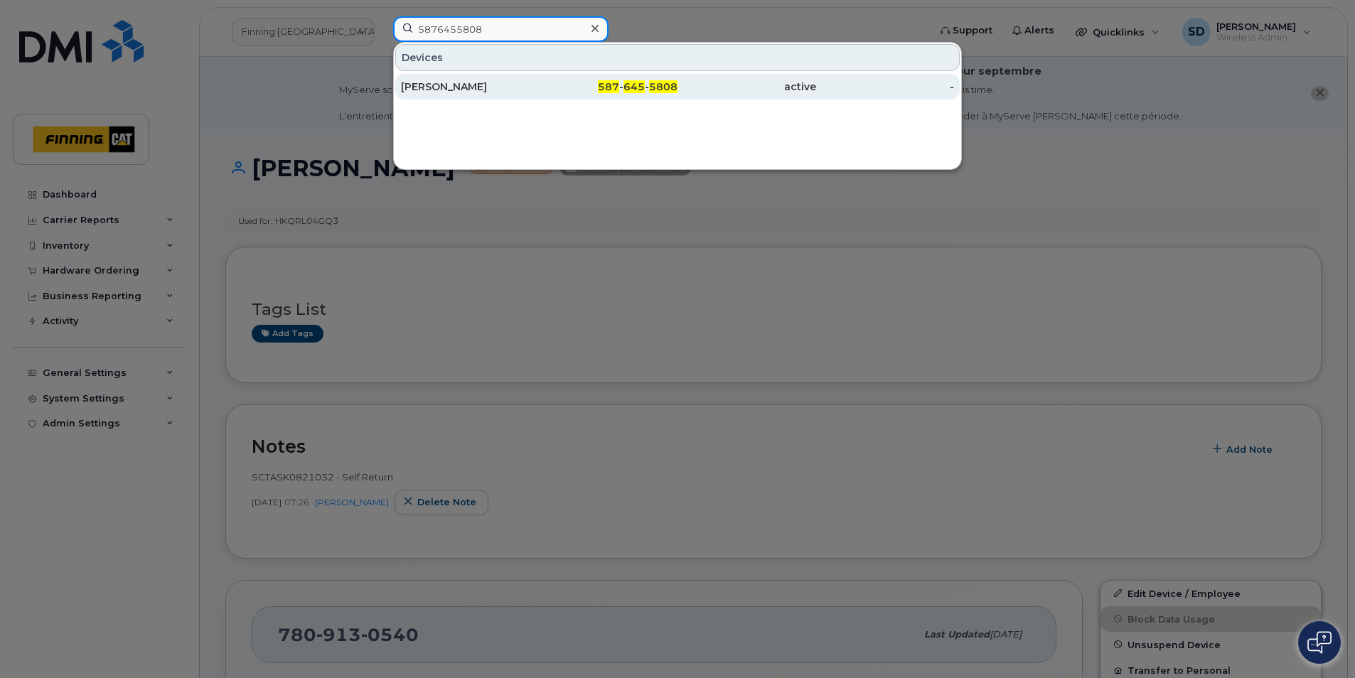
type input "5876455808"
click at [435, 85] on div "[PERSON_NAME]" at bounding box center [470, 87] width 139 height 14
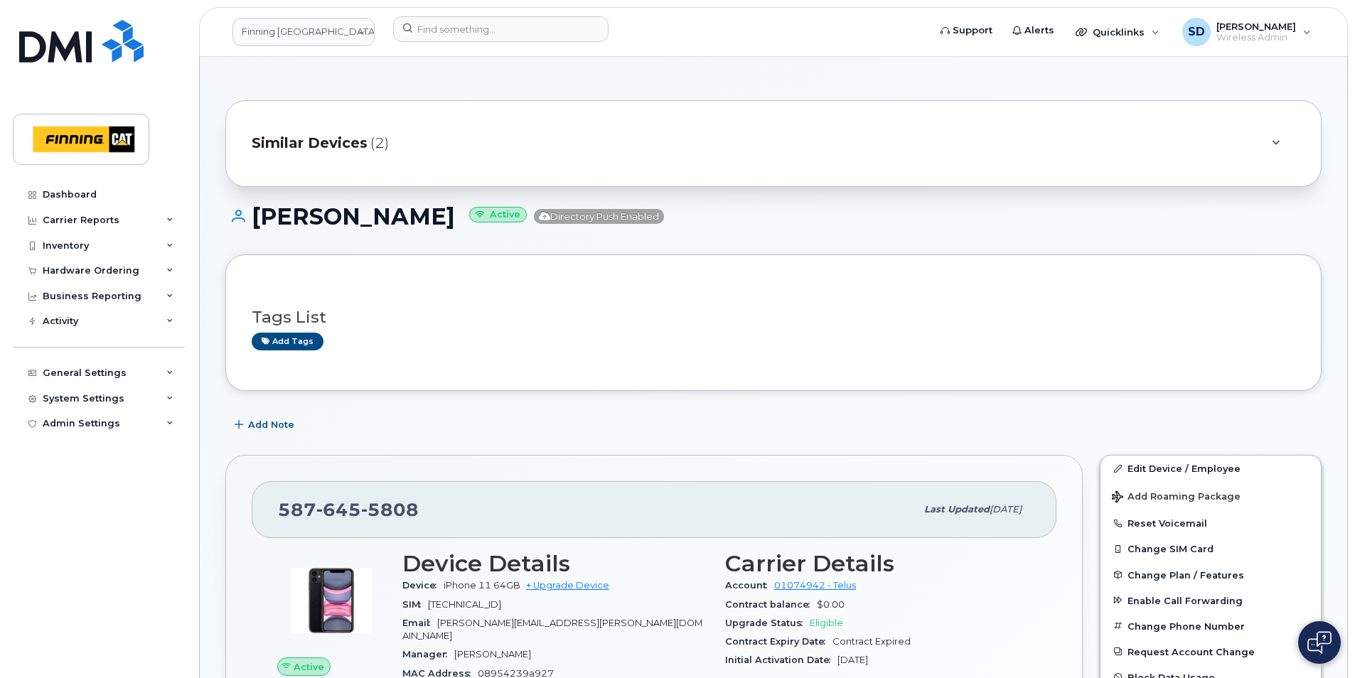
scroll to position [213, 0]
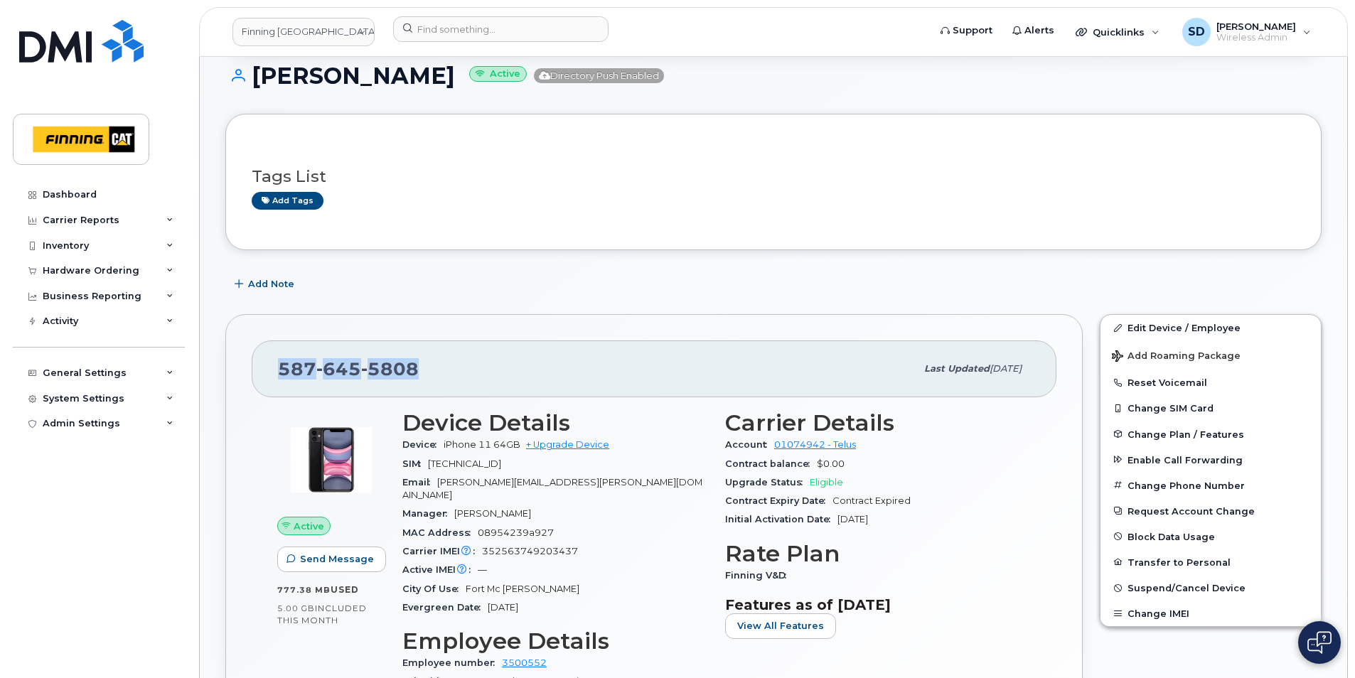
drag, startPoint x: 429, startPoint y: 369, endPoint x: 245, endPoint y: 365, distance: 184.1
click at [244, 365] on div "[PHONE_NUMBER] Last updated [DATE] Active Send Message 777.38 MB  used 5.00 GB …" at bounding box center [653, 640] width 857 height 653
drag, startPoint x: 245, startPoint y: 365, endPoint x: 301, endPoint y: 370, distance: 57.1
copy span "[PHONE_NUMBER]"
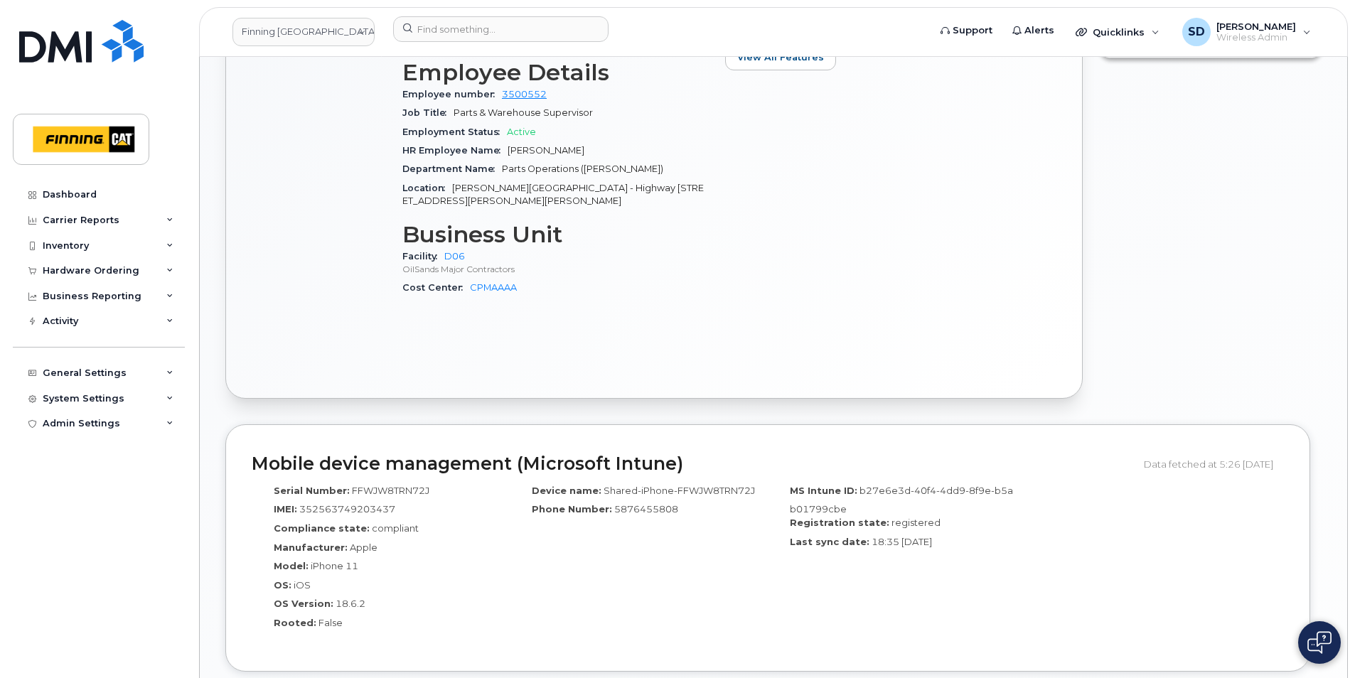
scroll to position [1066, 0]
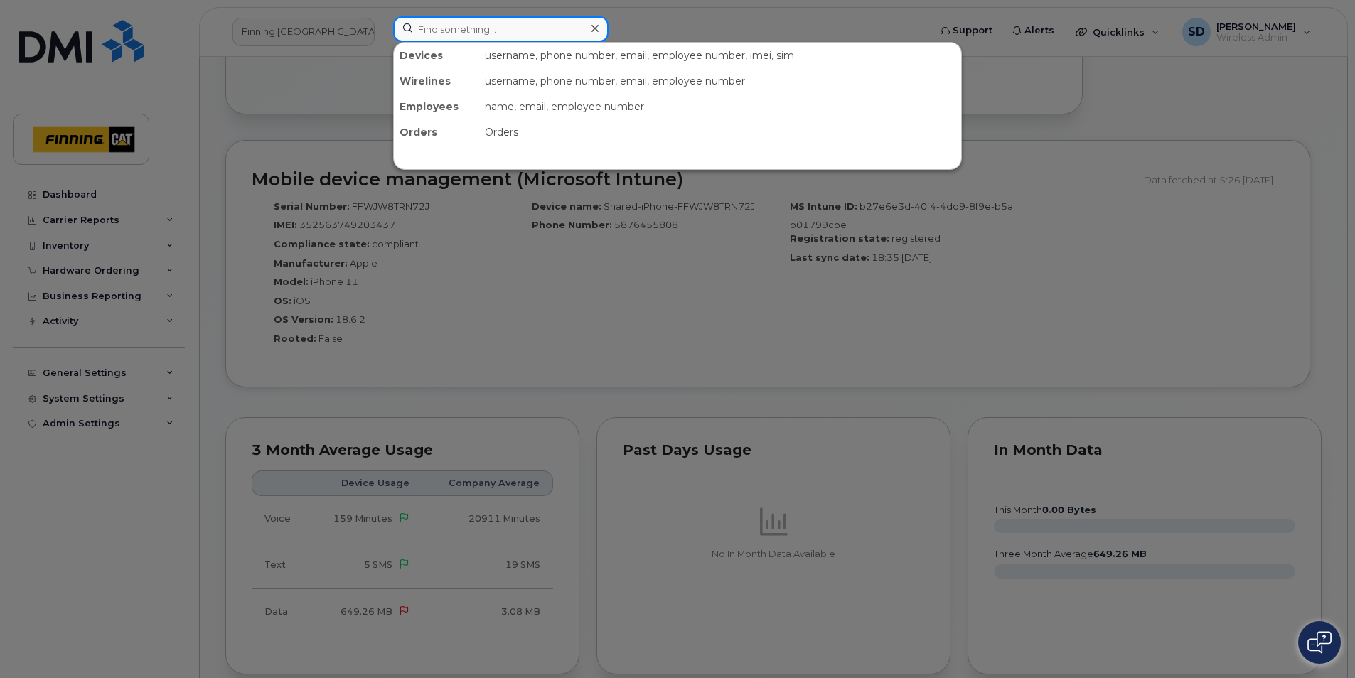
paste input "[PERSON_NAME]"
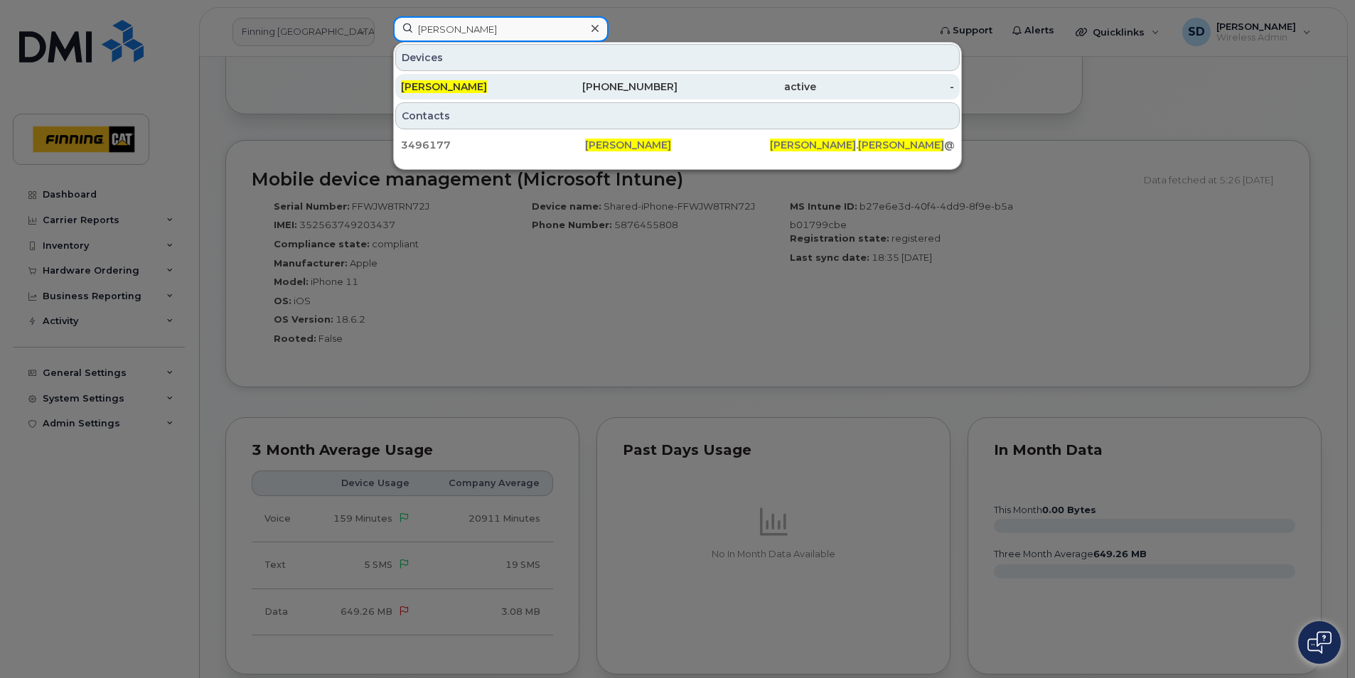
type input "[PERSON_NAME]"
click at [467, 84] on span "[PERSON_NAME]" at bounding box center [444, 86] width 86 height 13
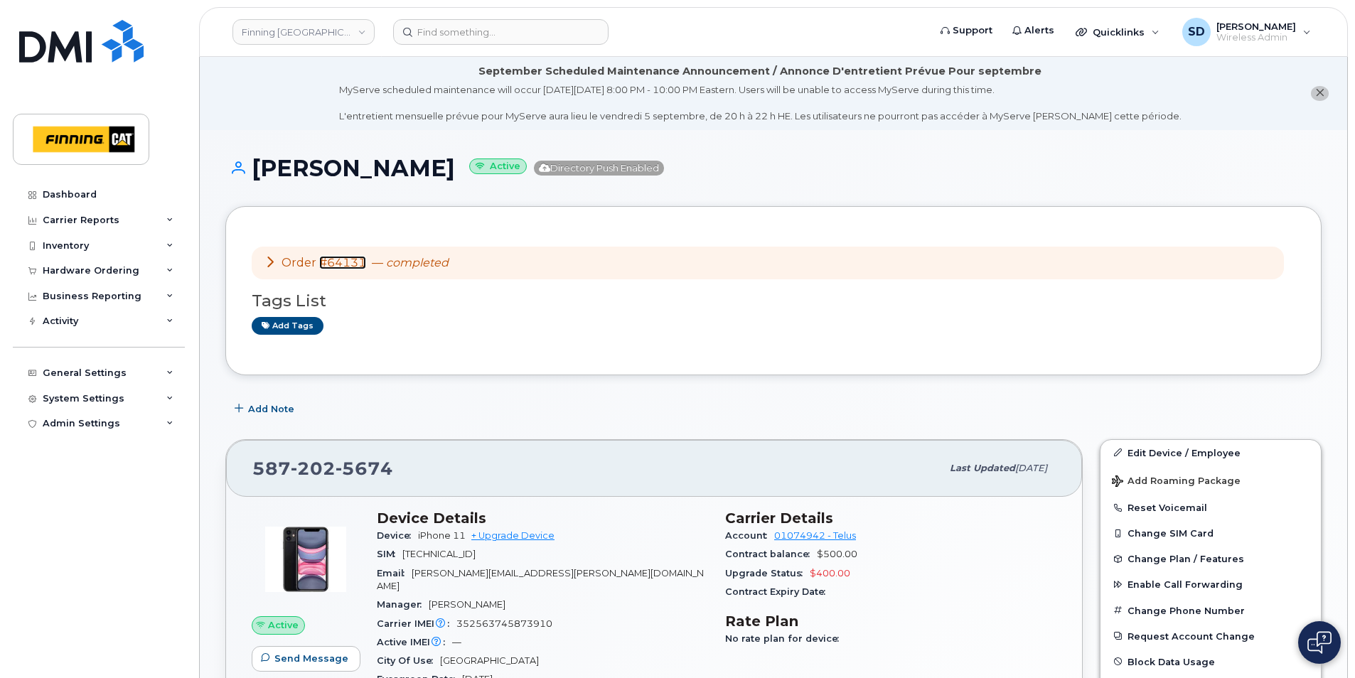
click at [334, 263] on link "#64131" at bounding box center [342, 263] width 47 height 14
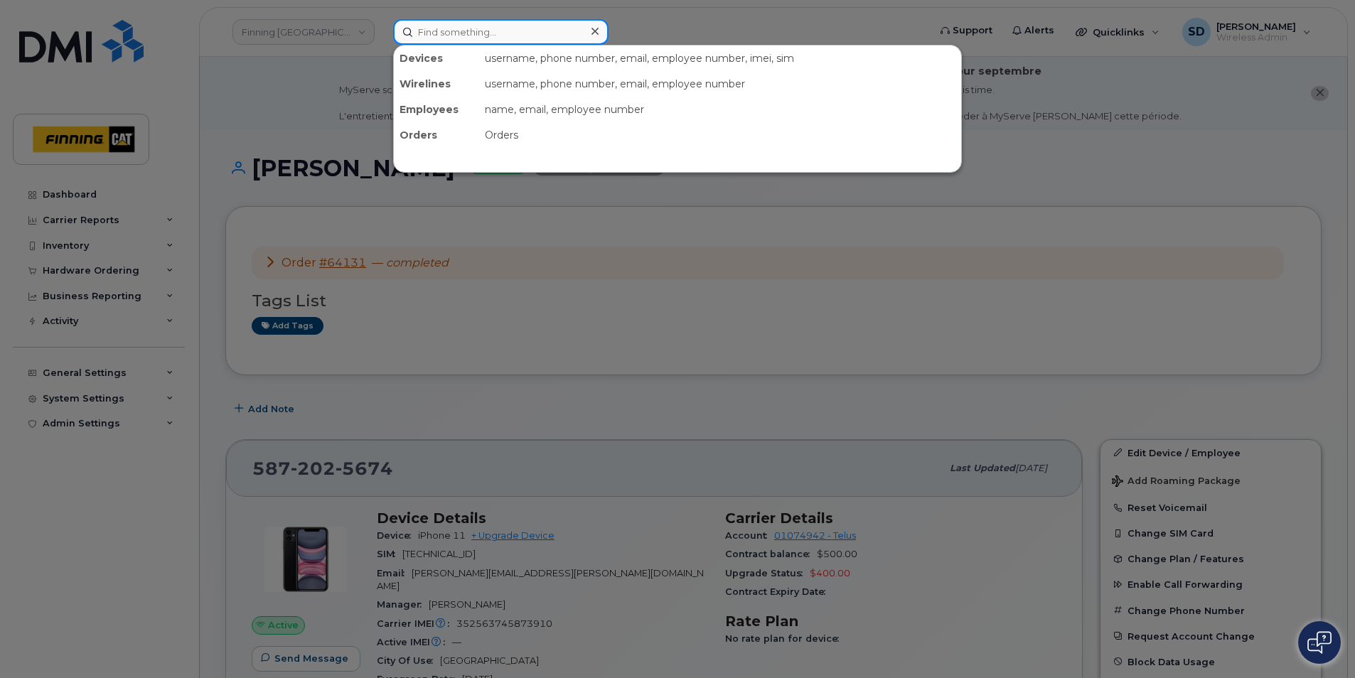
click at [458, 33] on input at bounding box center [500, 32] width 215 height 26
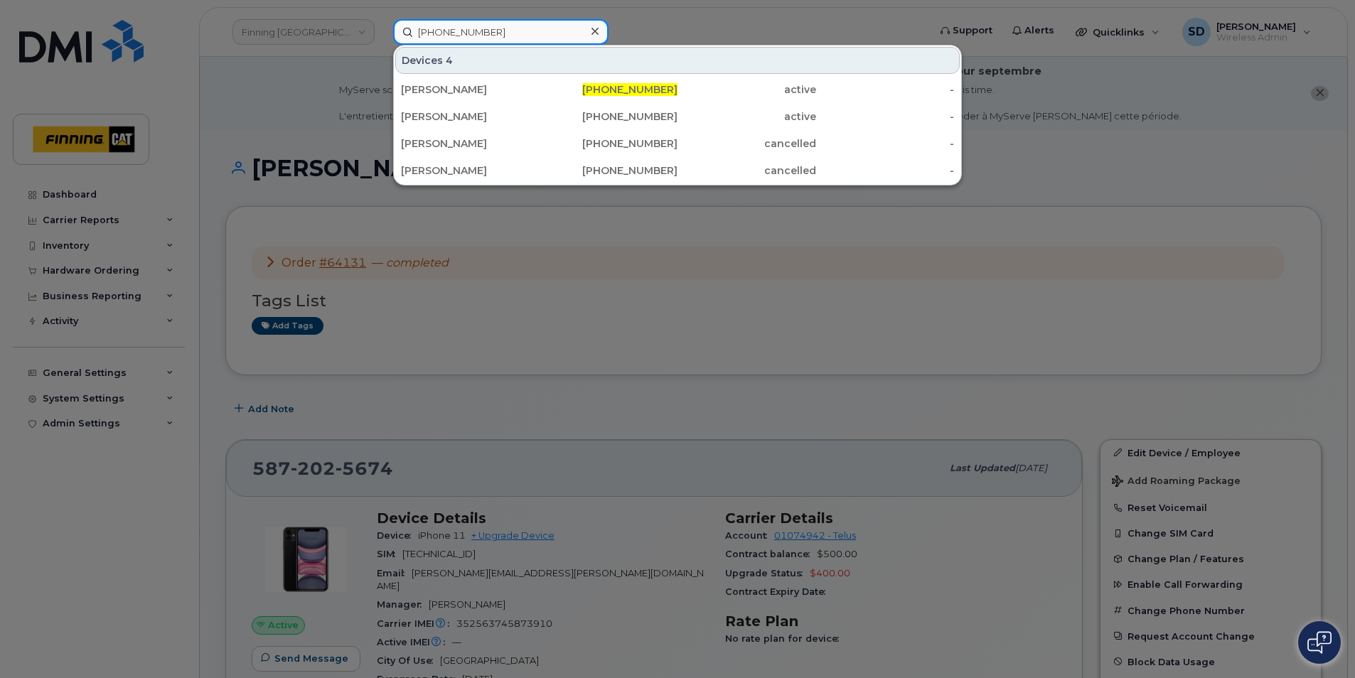
type input "587-646-6846"
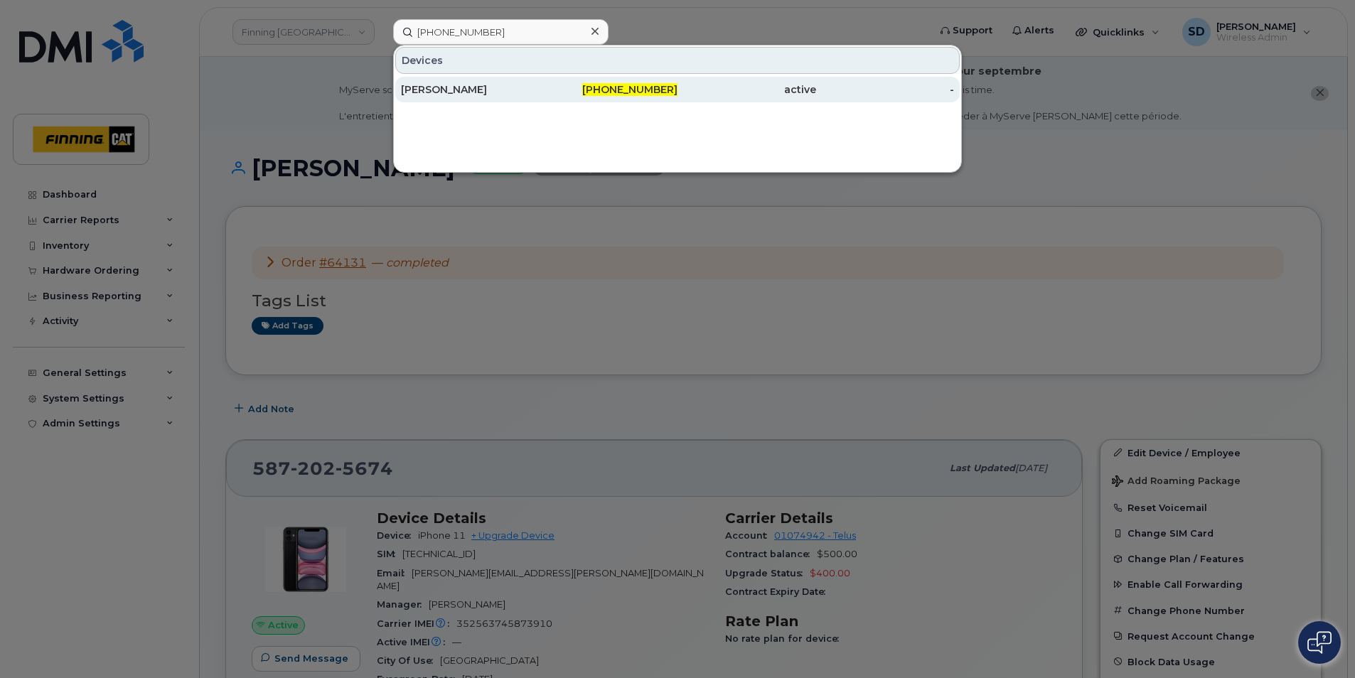
drag, startPoint x: 448, startPoint y: 88, endPoint x: 492, endPoint y: 101, distance: 45.9
click at [448, 88] on div "Anex Mathew" at bounding box center [470, 89] width 139 height 14
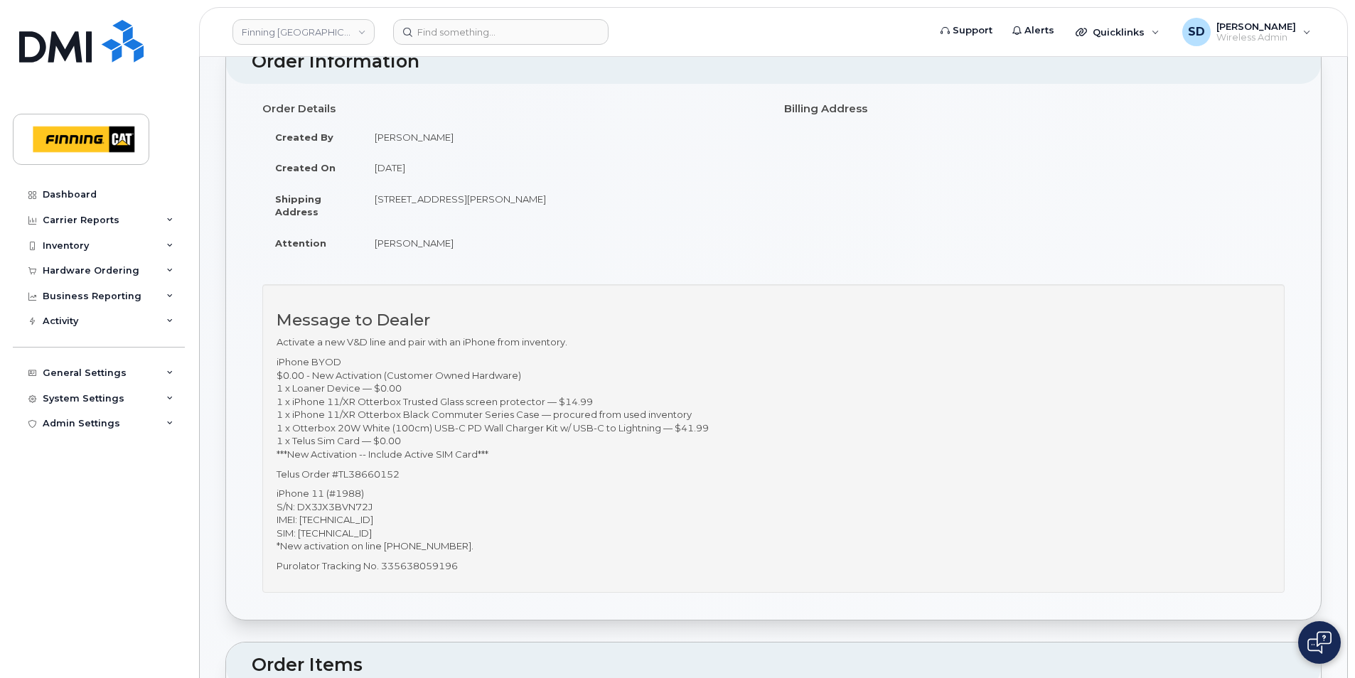
scroll to position [142, 0]
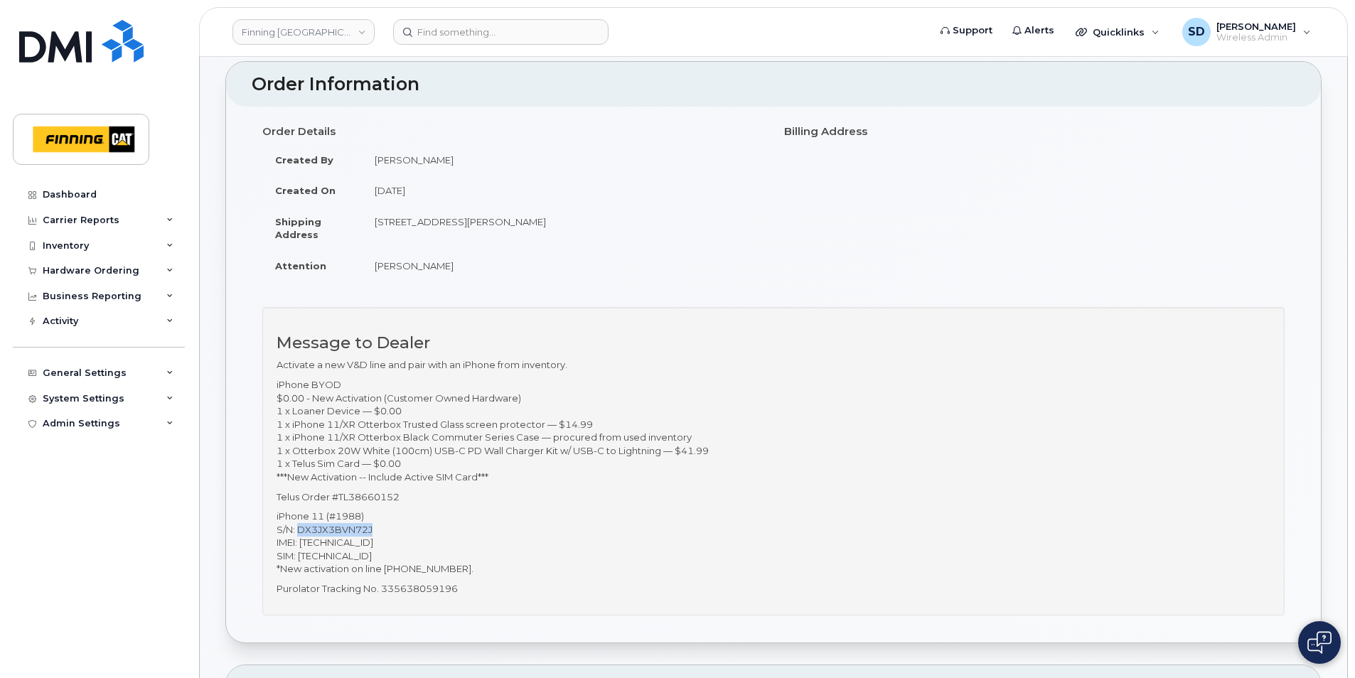
drag, startPoint x: 376, startPoint y: 528, endPoint x: 299, endPoint y: 527, distance: 77.5
click at [299, 527] on p "iPhone 11 (#1988) S/N: DX3JX3BVN72J IMEI: [TECHNICAL_ID] SIM: [TECHNICAL_ID] *N…" at bounding box center [774, 543] width 994 height 66
copy p "DX3JX3BVN72J"
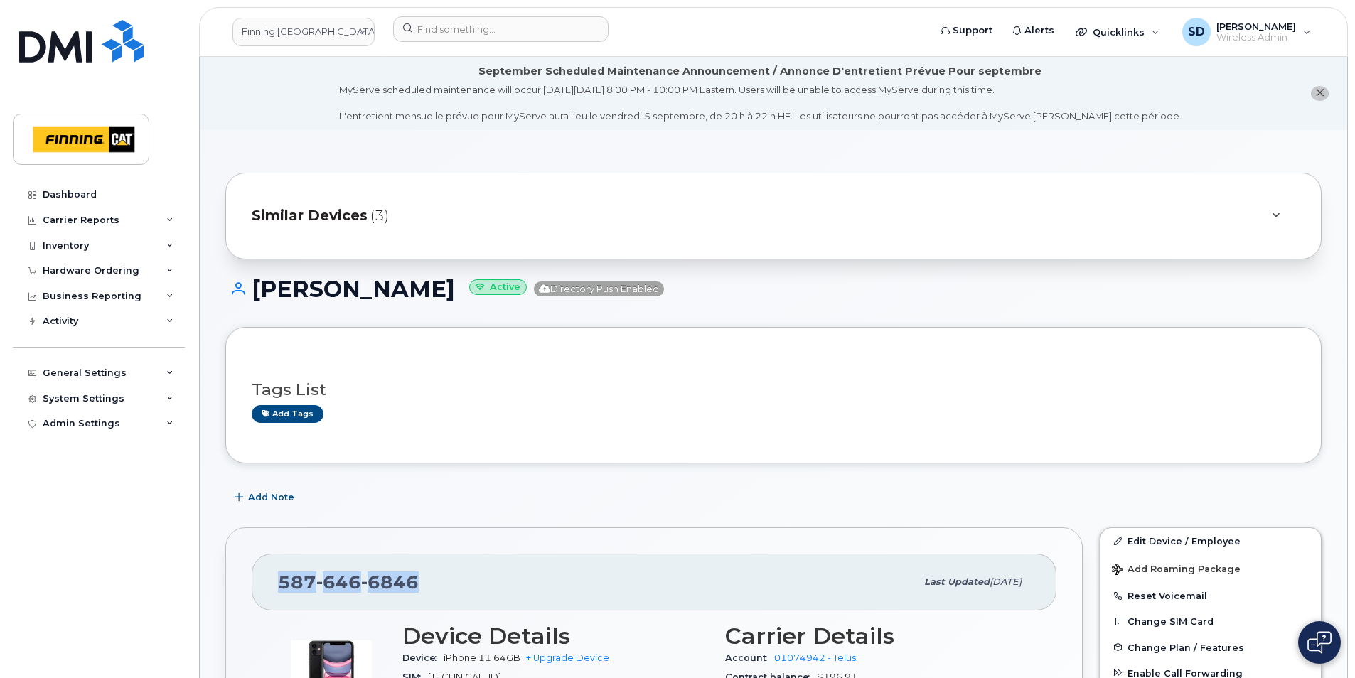
drag, startPoint x: 426, startPoint y: 579, endPoint x: 279, endPoint y: 593, distance: 147.1
click at [279, 593] on div "[PHONE_NUMBER]" at bounding box center [597, 582] width 638 height 30
drag, startPoint x: 280, startPoint y: 592, endPoint x: 295, endPoint y: 584, distance: 16.9
copy span "[PHONE_NUMBER]"
